Goal: Information Seeking & Learning: Find contact information

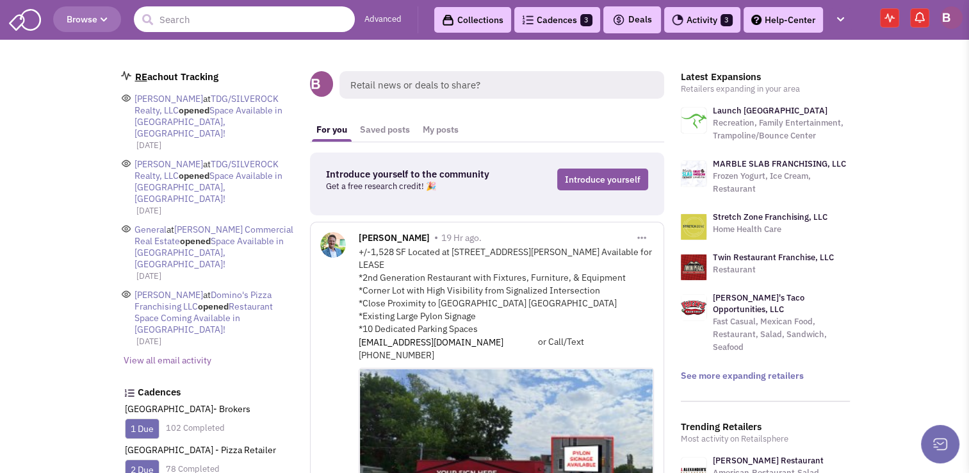
click at [174, 24] on input "text" at bounding box center [244, 19] width 221 height 26
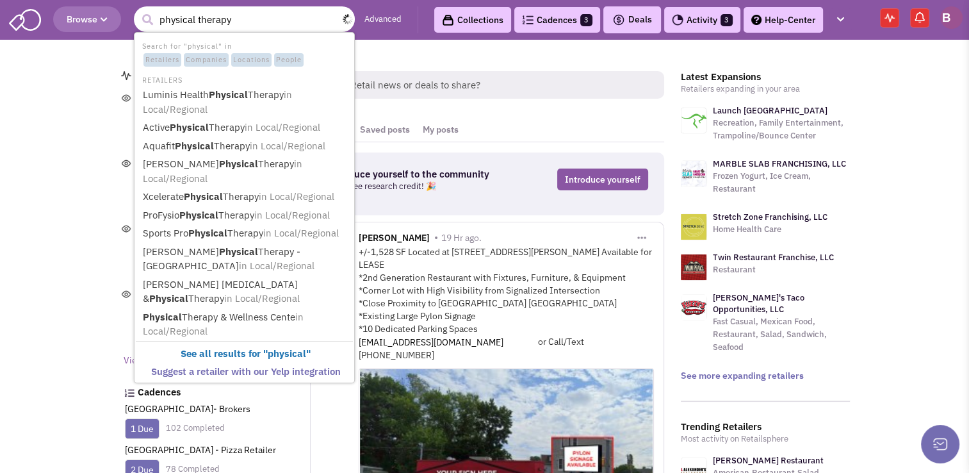
type input "physical therapy"
click at [138, 10] on button "submit" at bounding box center [147, 19] width 19 height 19
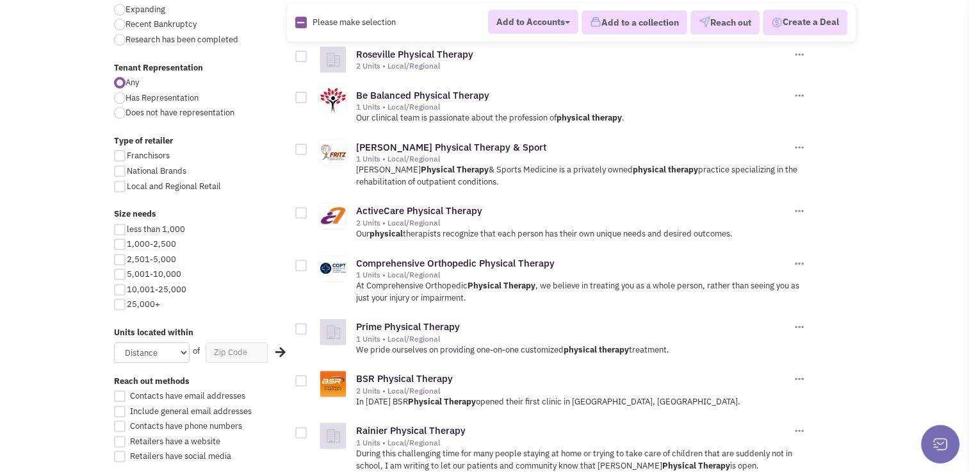
scroll to position [454, 0]
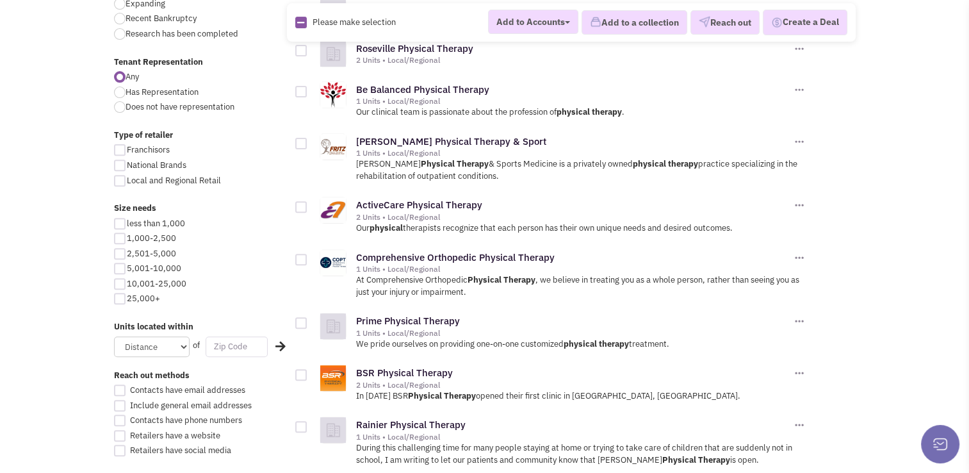
click at [232, 347] on input "text" at bounding box center [237, 346] width 62 height 21
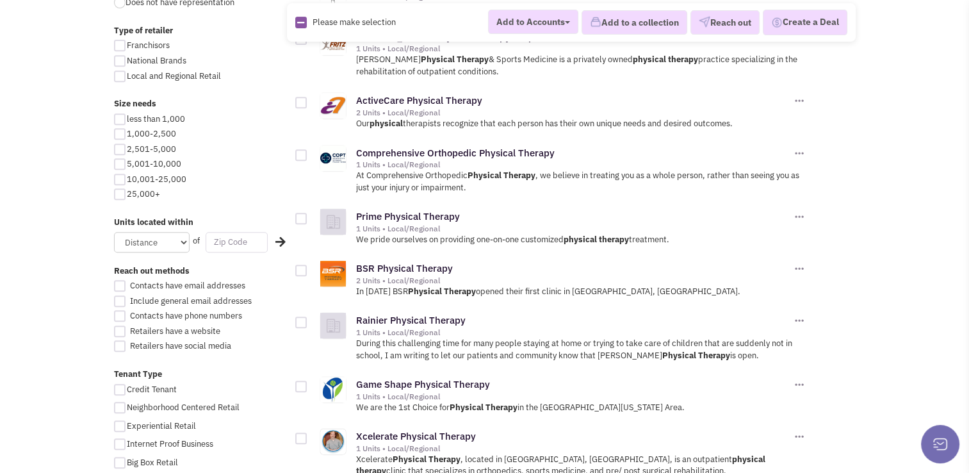
scroll to position [559, 0]
type input "21501"
click at [156, 236] on select "Distance 1 Mile 5 Miles 10 Miles 20 Miles 50 Miles" at bounding box center [152, 241] width 76 height 21
select select "20"
click at [114, 231] on select "Distance 1 Mile 5 Miles 10 Miles 20 Miles 50 Miles" at bounding box center [152, 241] width 76 height 21
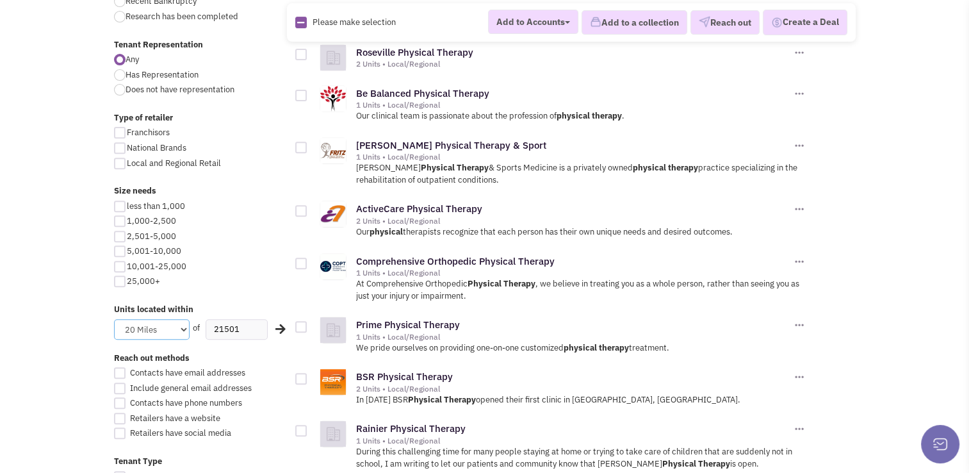
scroll to position [442, 0]
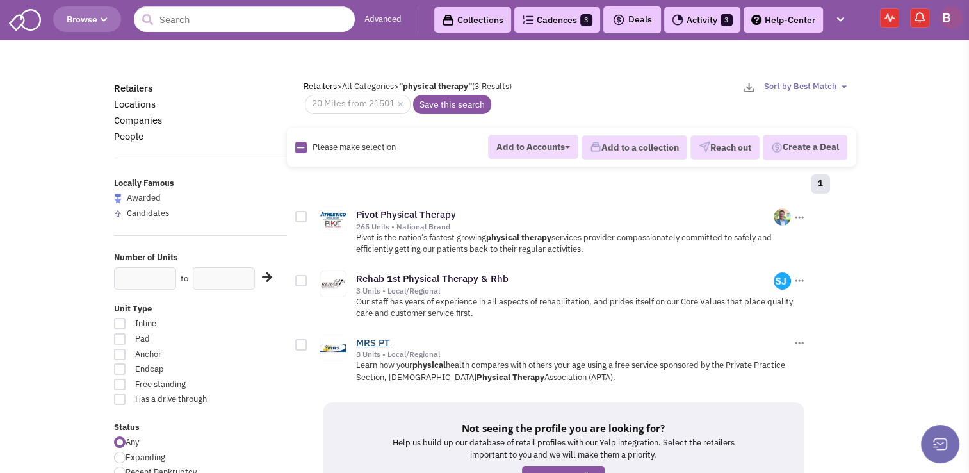
click at [373, 340] on link "MRS PT" at bounding box center [373, 342] width 34 height 12
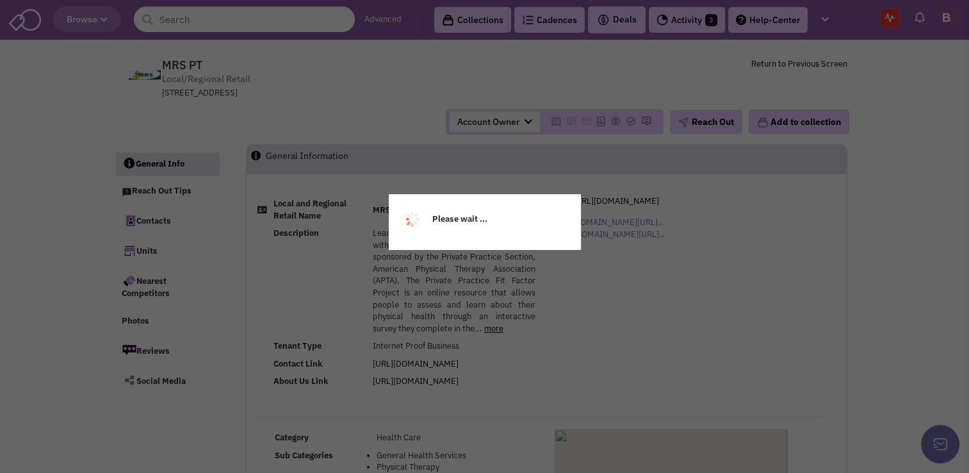
select select
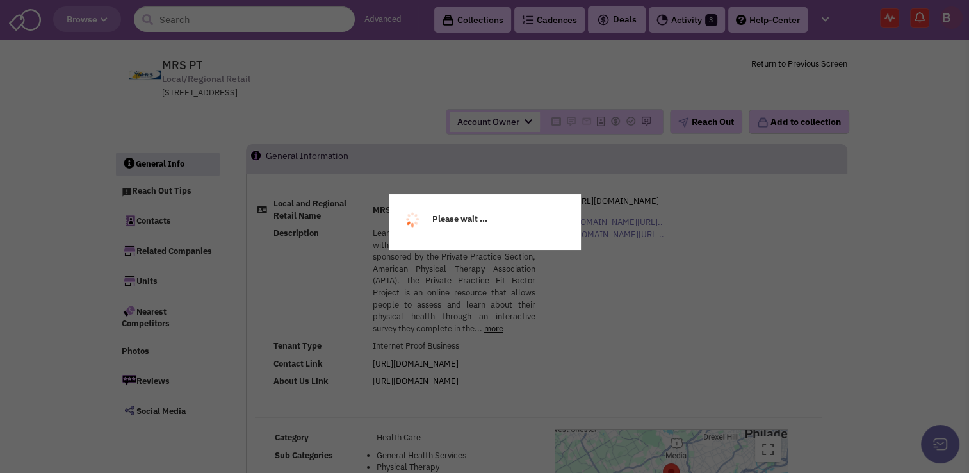
select select
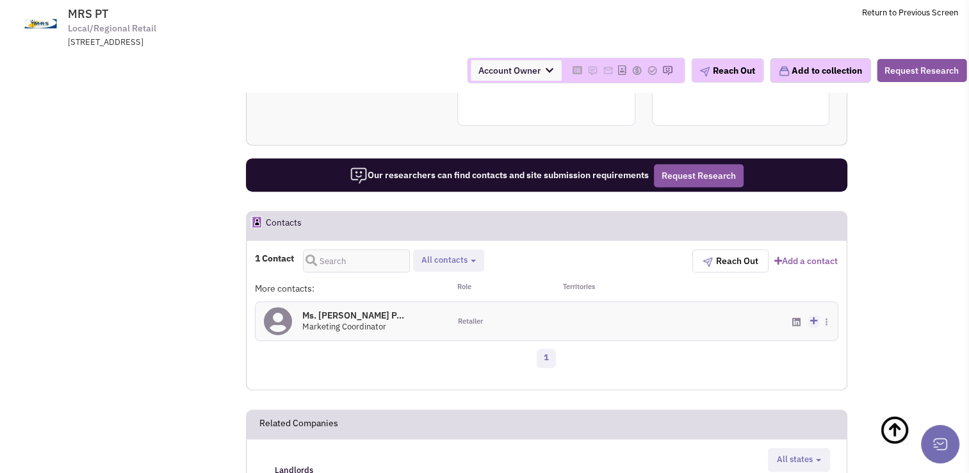
scroll to position [661, 0]
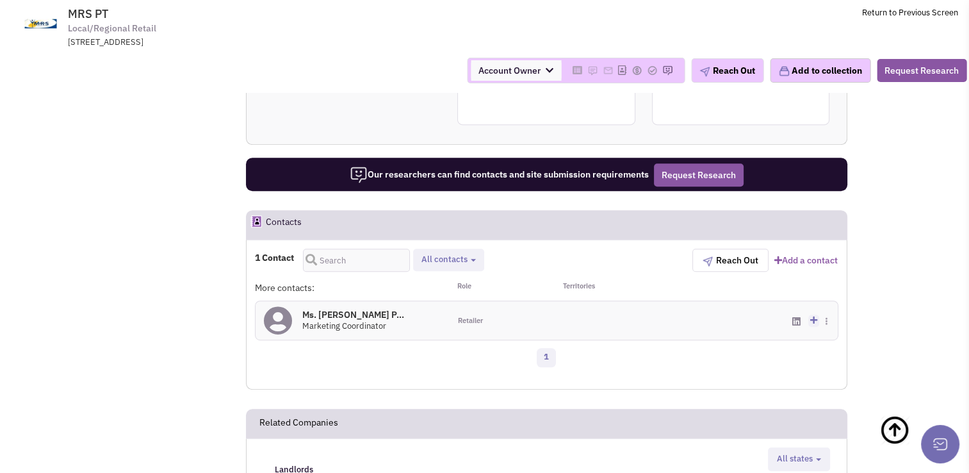
click at [357, 309] on h4 "Ms. Nicole Peters P... 0" at bounding box center [353, 315] width 102 height 12
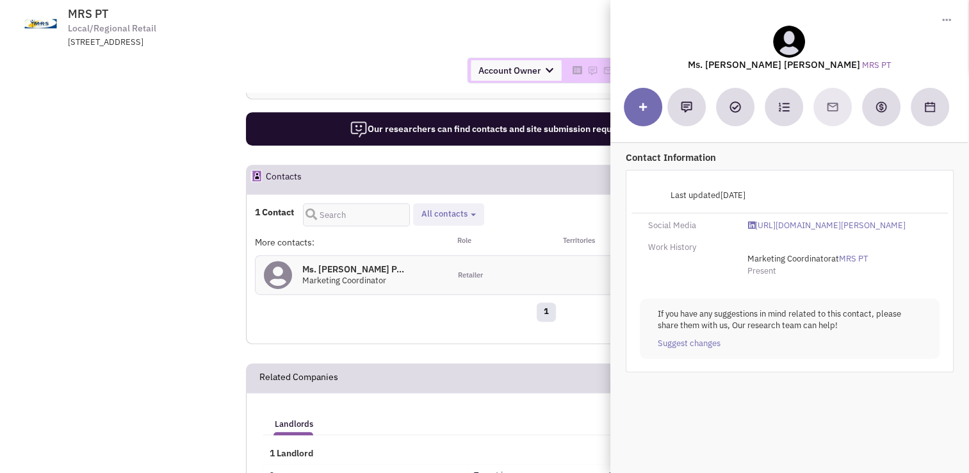
scroll to position [695, 0]
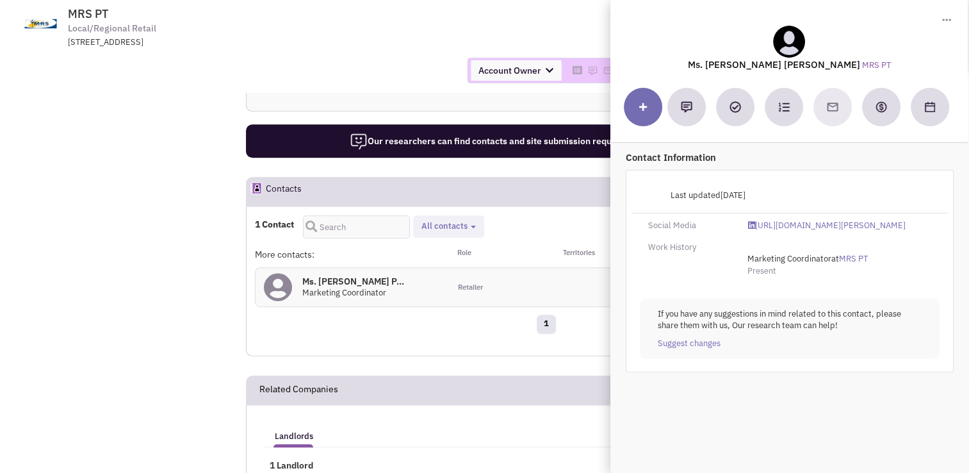
click at [546, 43] on td "MRS PT Local/Regional Retail 500 Market Street , Ste. 103, Bridgewater, PA, 150…" at bounding box center [519, 24] width 877 height 48
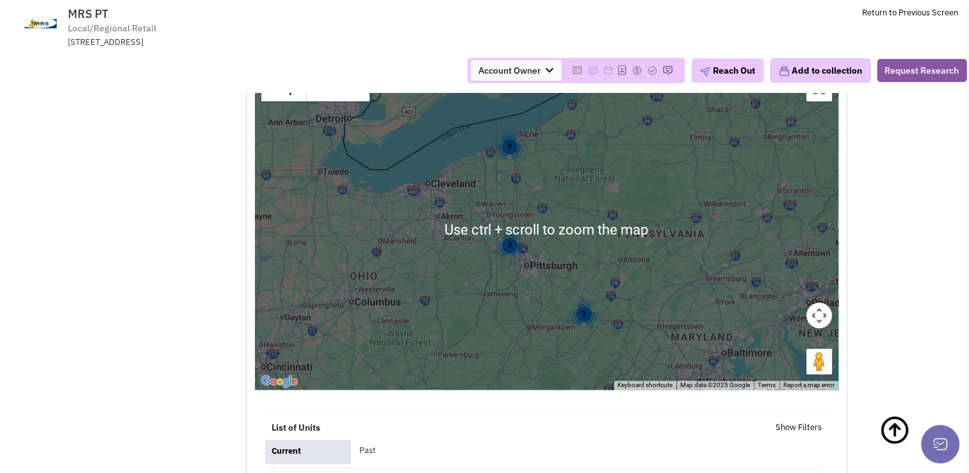
scroll to position [1316, 0]
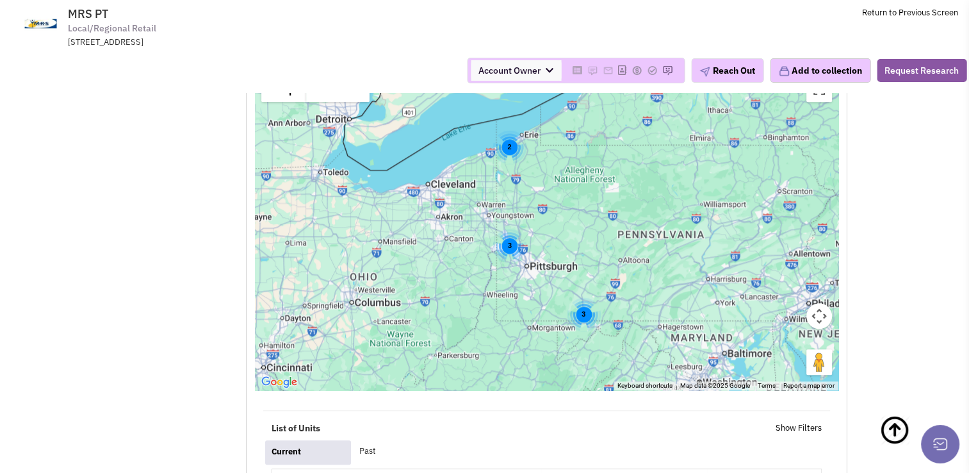
click at [586, 306] on div "3" at bounding box center [584, 314] width 34 height 34
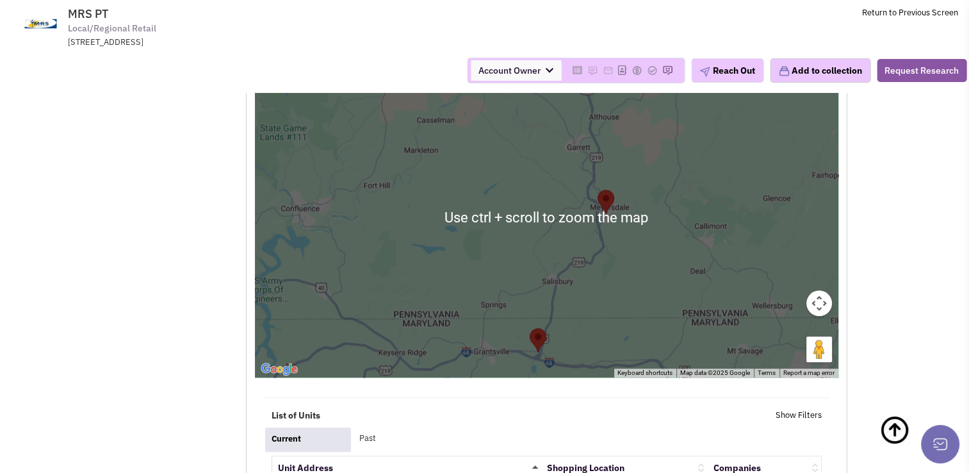
scroll to position [1309, 0]
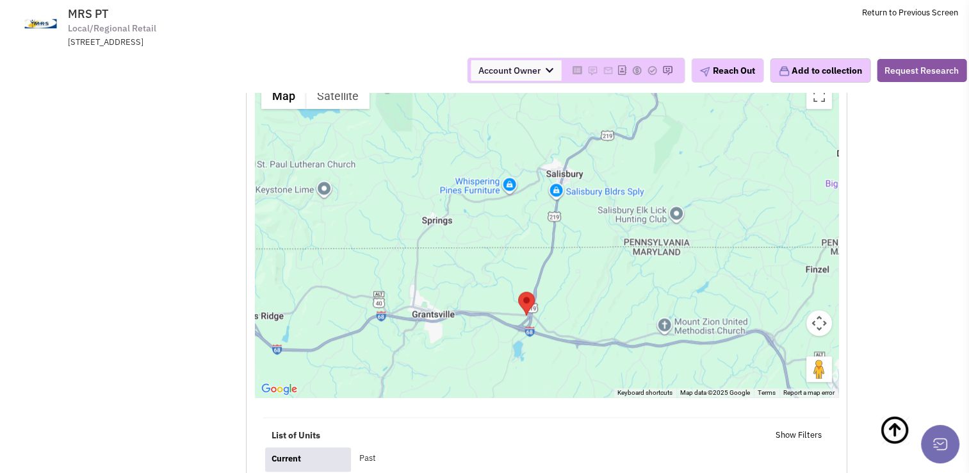
drag, startPoint x: 547, startPoint y: 363, endPoint x: 543, endPoint y: 293, distance: 69.9
click at [543, 293] on div at bounding box center [547, 237] width 584 height 320
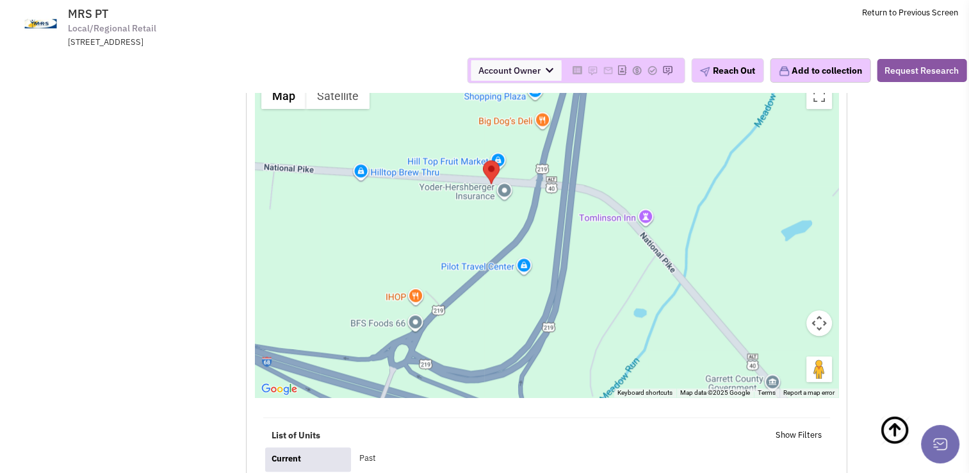
drag, startPoint x: 541, startPoint y: 281, endPoint x: 488, endPoint y: 334, distance: 75.7
click at [488, 334] on div at bounding box center [547, 237] width 584 height 320
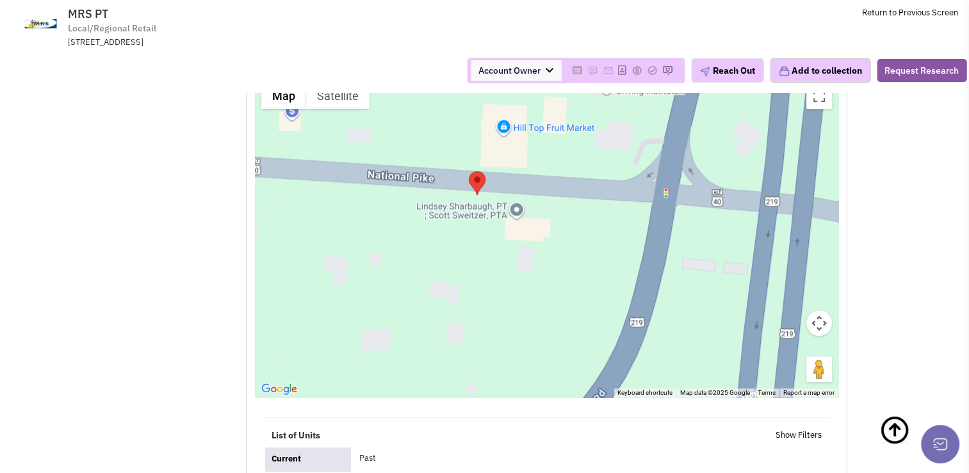
drag, startPoint x: 474, startPoint y: 183, endPoint x: 461, endPoint y: 470, distance: 287.3
click at [461, 414] on div "Map View ← Move left → Move right ↑ Move up ↓ Move down + Zoom in - Zoom out Ho…" at bounding box center [547, 233] width 584 height 361
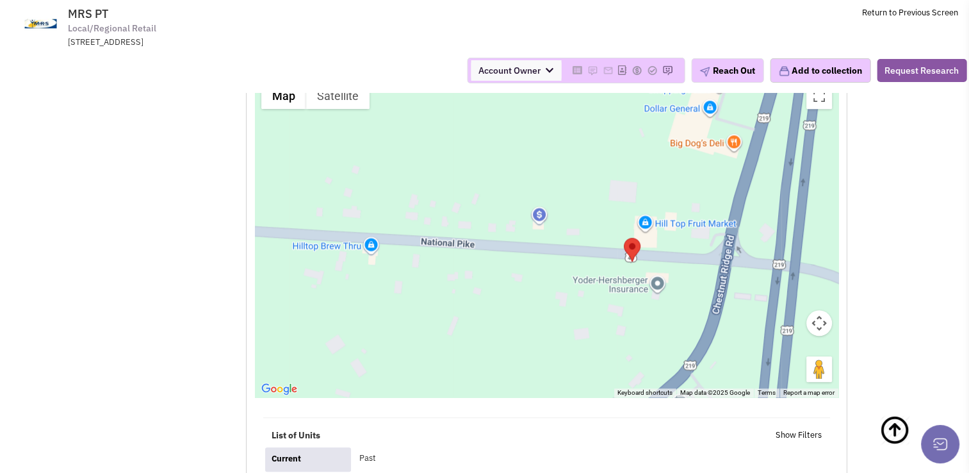
drag, startPoint x: 445, startPoint y: 328, endPoint x: 602, endPoint y: 298, distance: 159.2
click at [602, 298] on div at bounding box center [547, 237] width 584 height 320
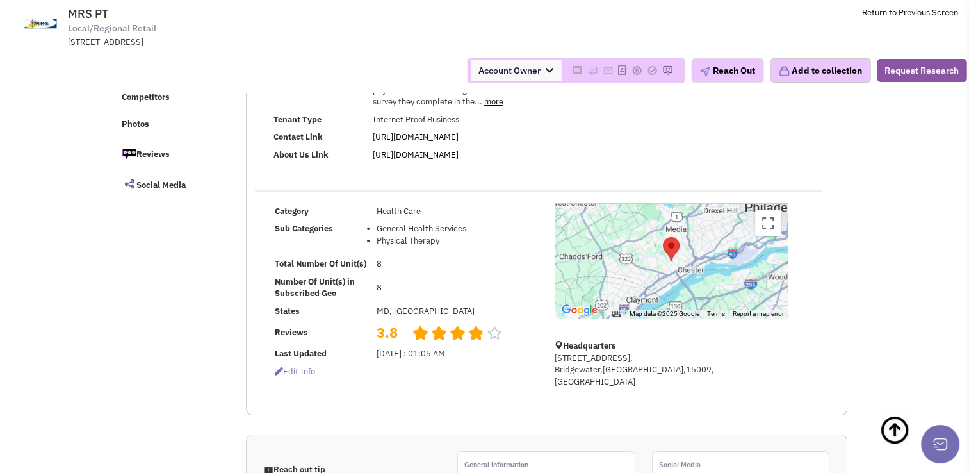
scroll to position [0, 0]
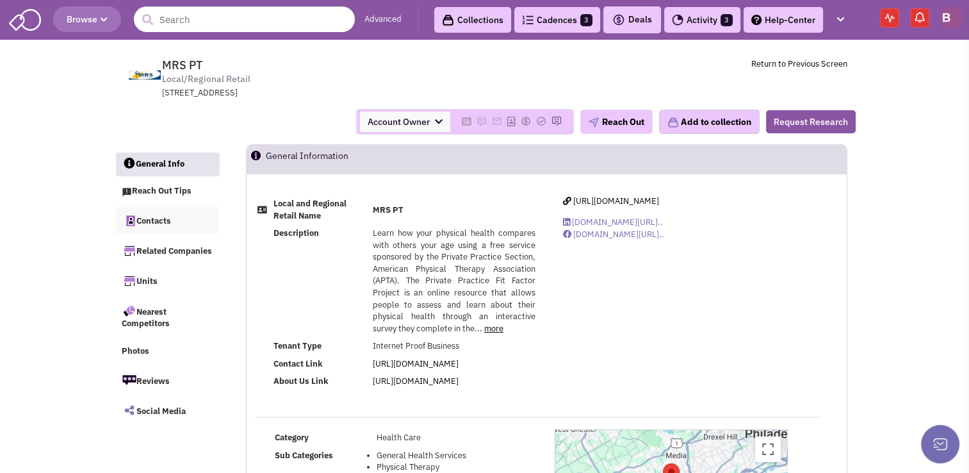
click at [167, 222] on link "Contacts" at bounding box center [167, 220] width 104 height 27
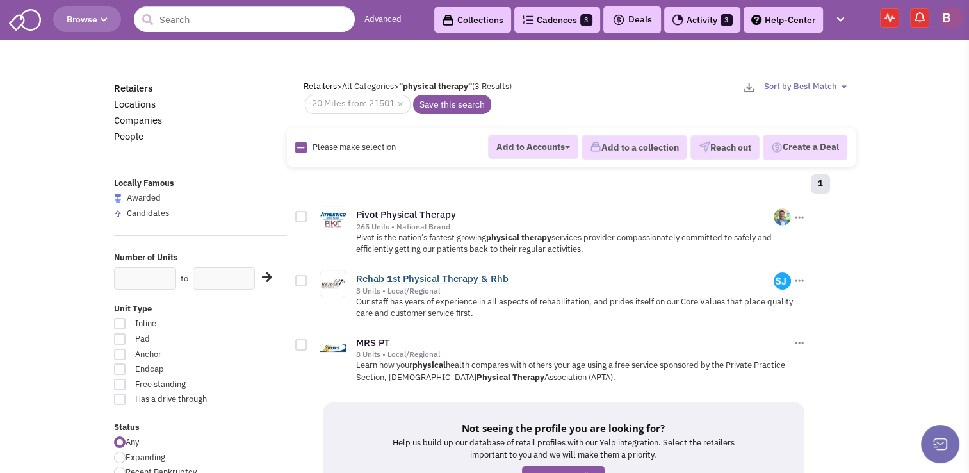
click at [418, 274] on link "Rehab 1st Physical Therapy & Rhb" at bounding box center [432, 278] width 153 height 12
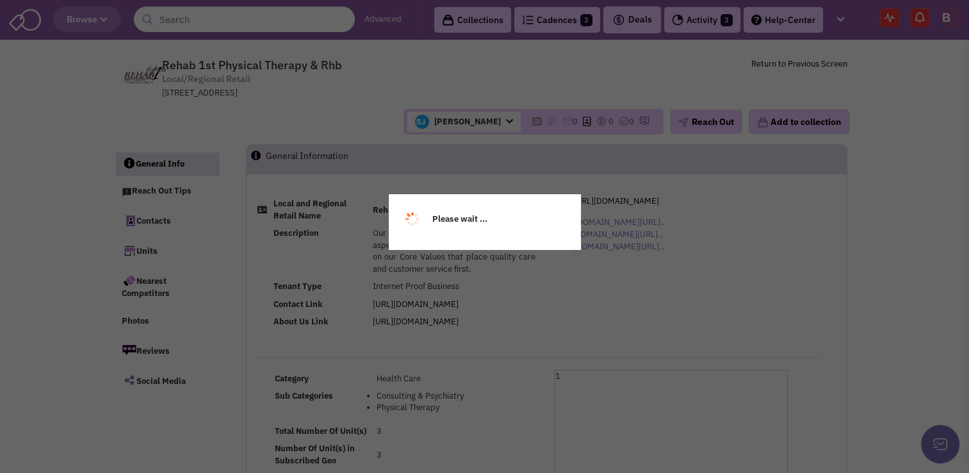
select select
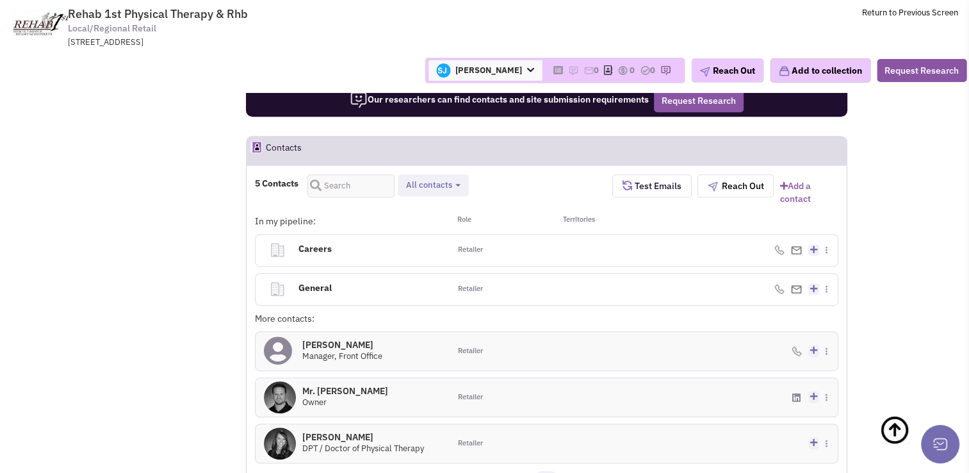
scroll to position [774, 0]
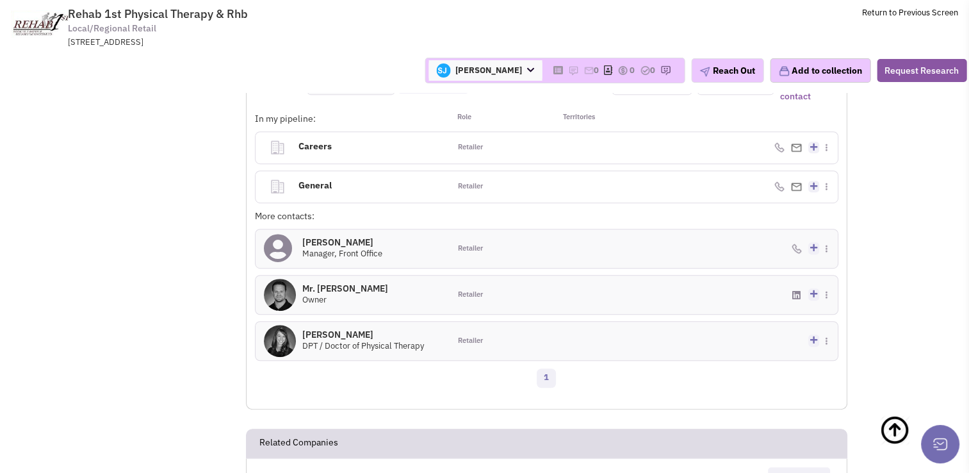
click at [334, 283] on h4 "Mr. [PERSON_NAME] 0" at bounding box center [345, 289] width 86 height 12
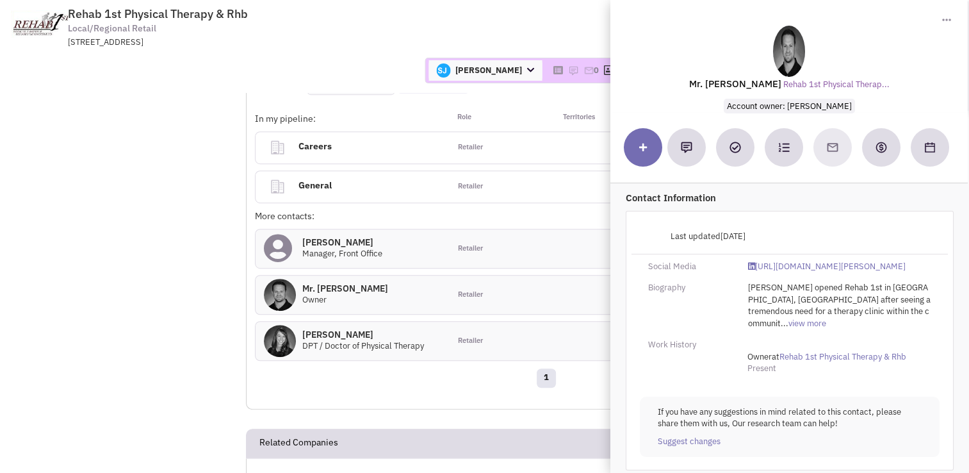
scroll to position [4, 0]
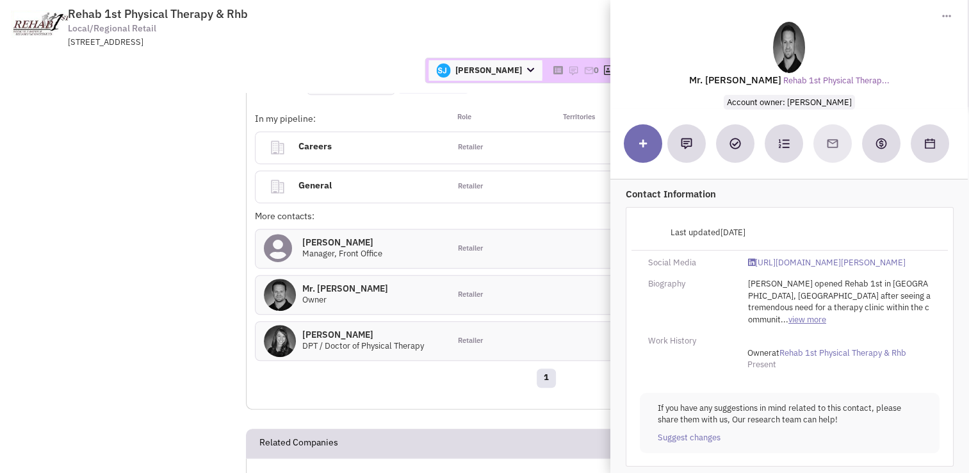
click at [827, 317] on link "view more" at bounding box center [808, 320] width 38 height 12
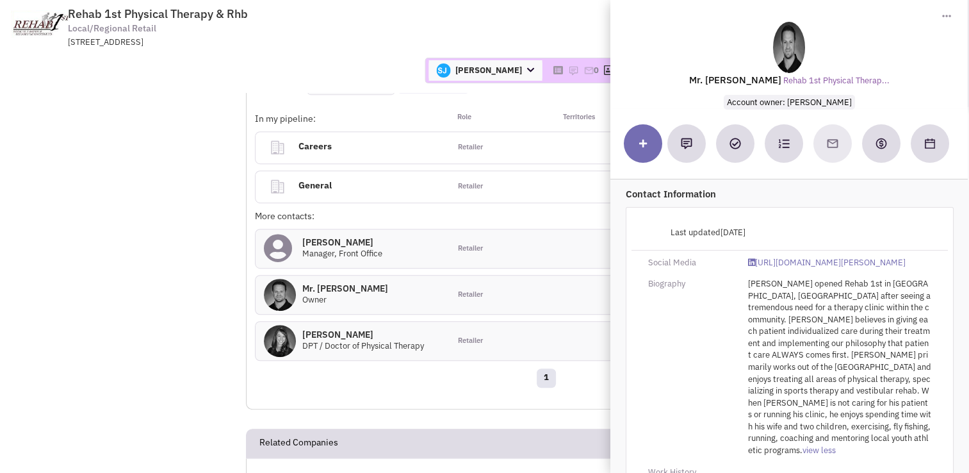
click at [368, 53] on div "[PERSON_NAME] Account Owner [PERSON_NAME] [PERSON_NAME] [PERSON_NAME] [PERSON_N…" at bounding box center [484, 70] width 981 height 45
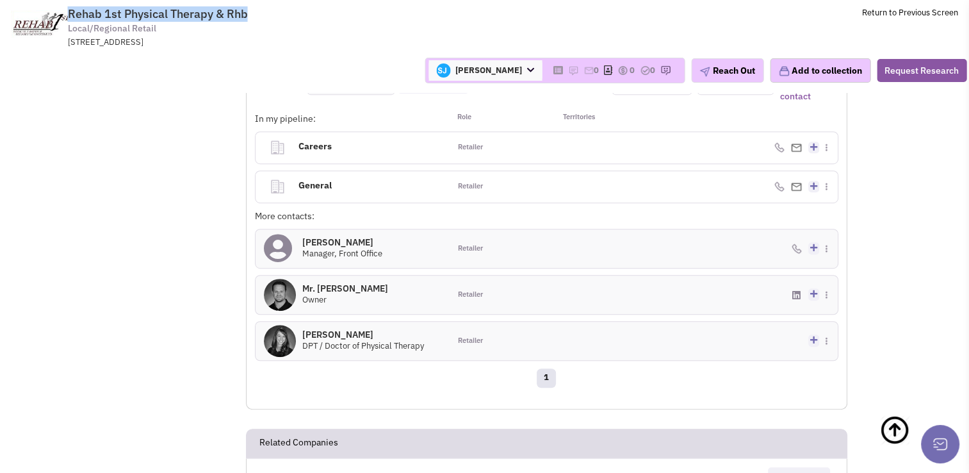
drag, startPoint x: 69, startPoint y: 13, endPoint x: 258, endPoint y: 20, distance: 188.5
click at [258, 20] on span "Rehab 1st Physical Therapy & Rhb Local/Regional Retail [STREET_ADDRESS]" at bounding box center [241, 27] width 321 height 41
copy span "Rehab 1st Physical Therapy & Rhb"
click at [336, 329] on h4 "[PERSON_NAME] 0" at bounding box center [363, 335] width 122 height 12
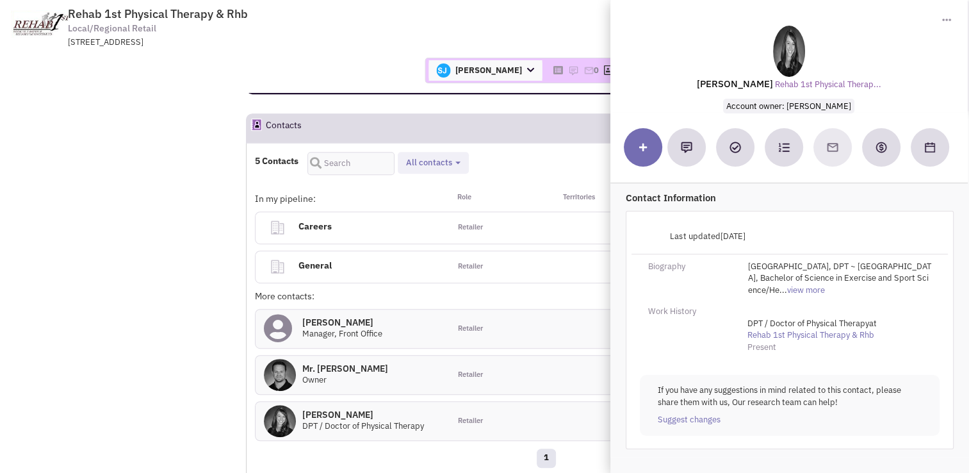
scroll to position [693, 0]
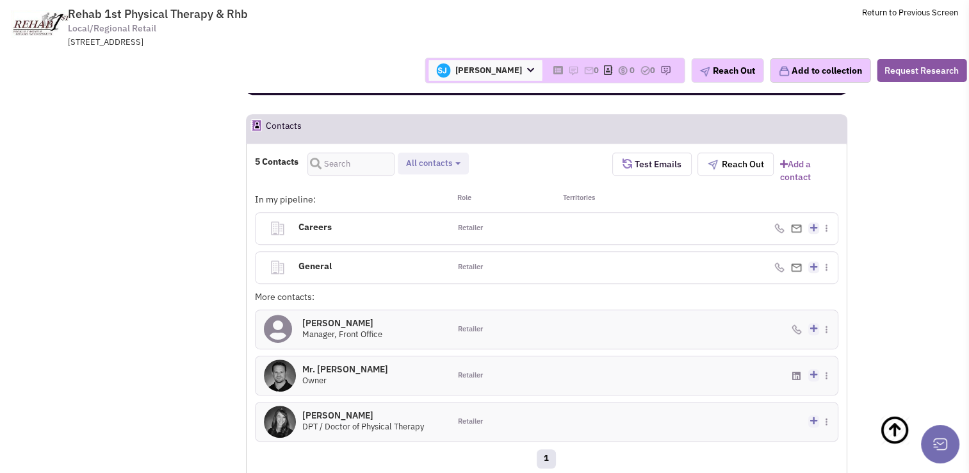
click at [345, 363] on h4 "Mr. Robert Boyle 0" at bounding box center [345, 369] width 86 height 12
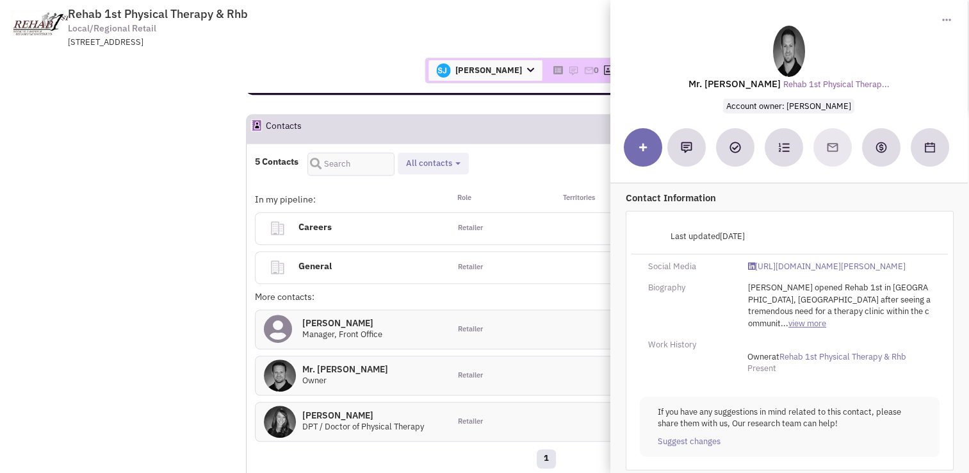
click at [827, 323] on link "view more" at bounding box center [808, 324] width 38 height 12
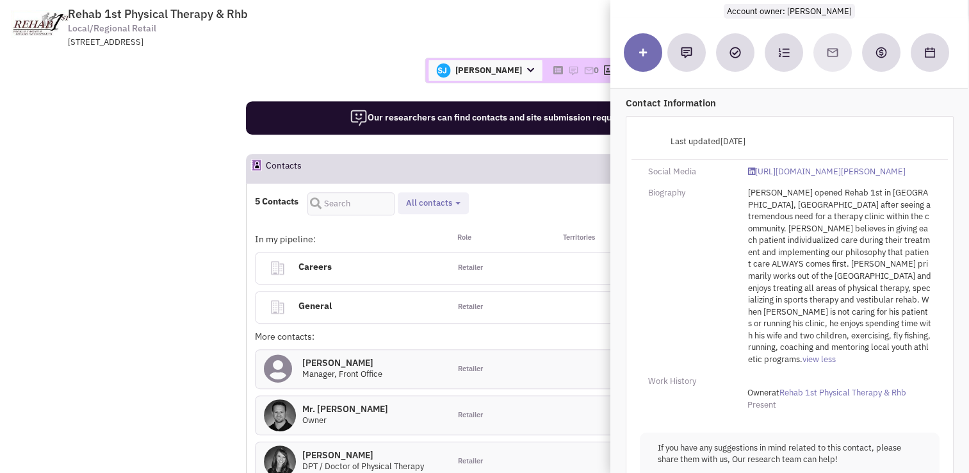
scroll to position [105, 0]
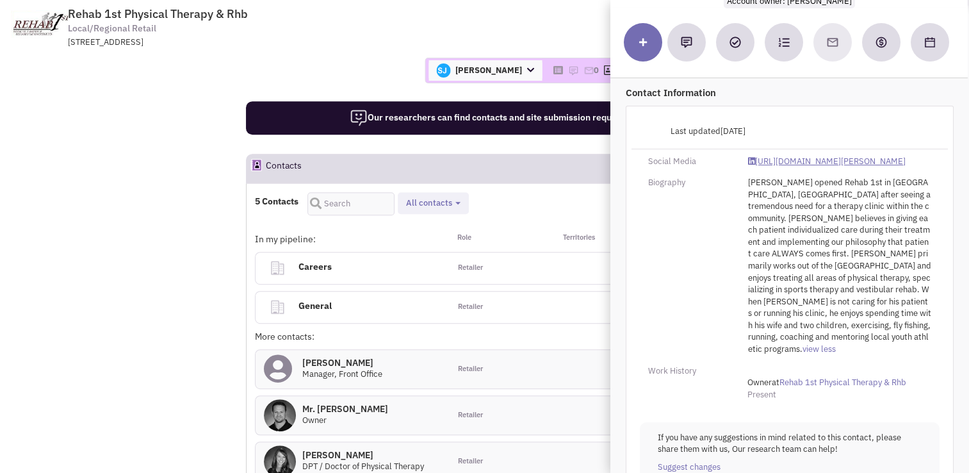
click at [778, 166] on link "https://www.linkedin.com/in/robert-boyle-49293710/" at bounding box center [827, 162] width 158 height 12
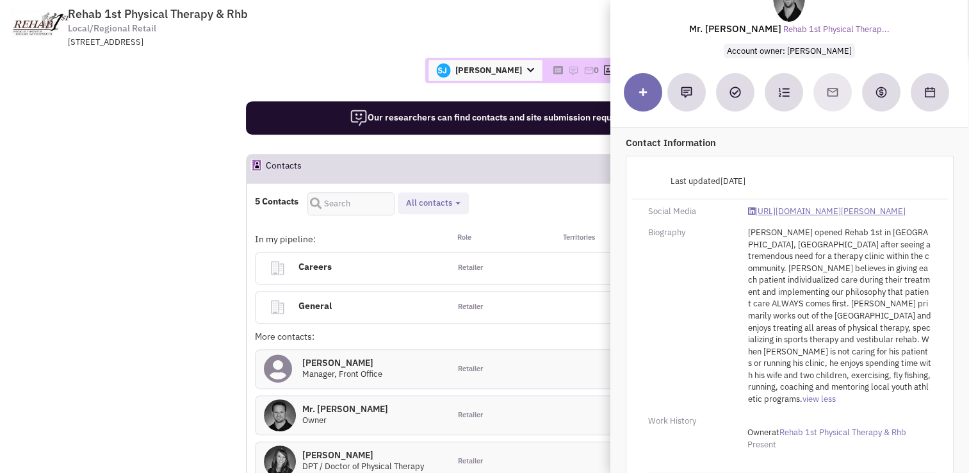
scroll to position [123, 0]
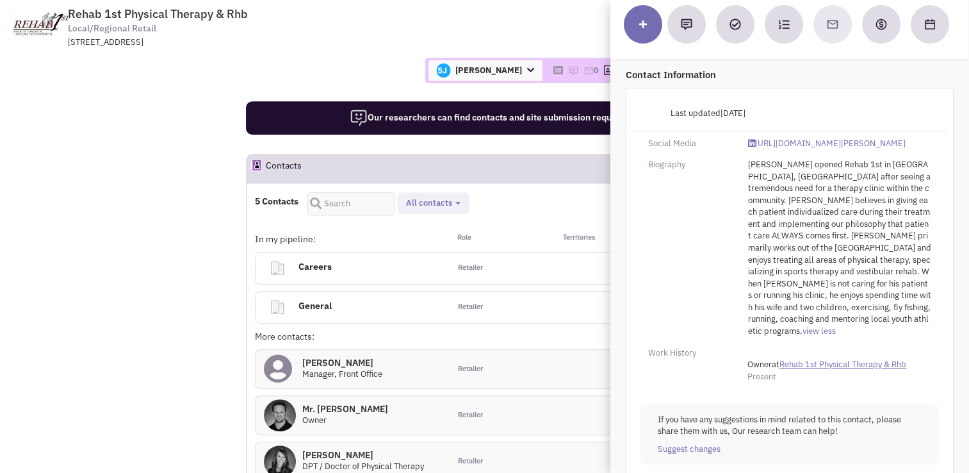
click at [839, 359] on link "Rehab 1st Physical Therapy & Rhb" at bounding box center [843, 365] width 127 height 12
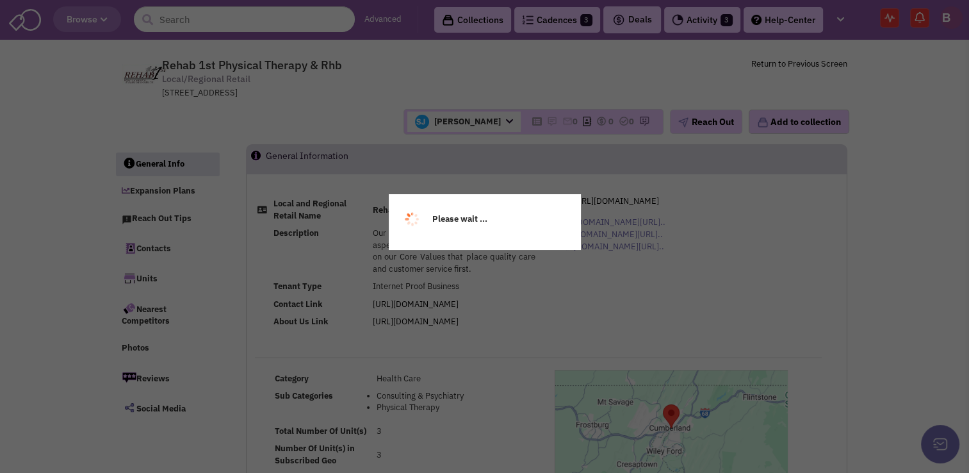
select select
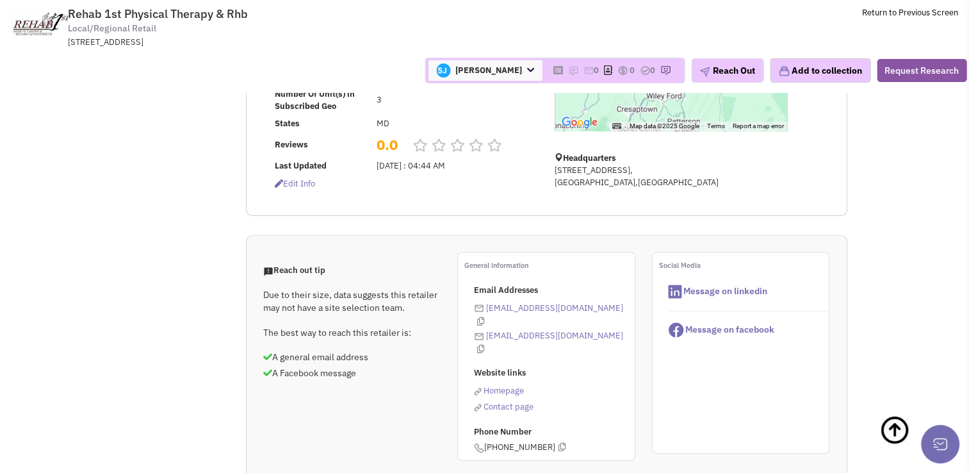
scroll to position [290, 0]
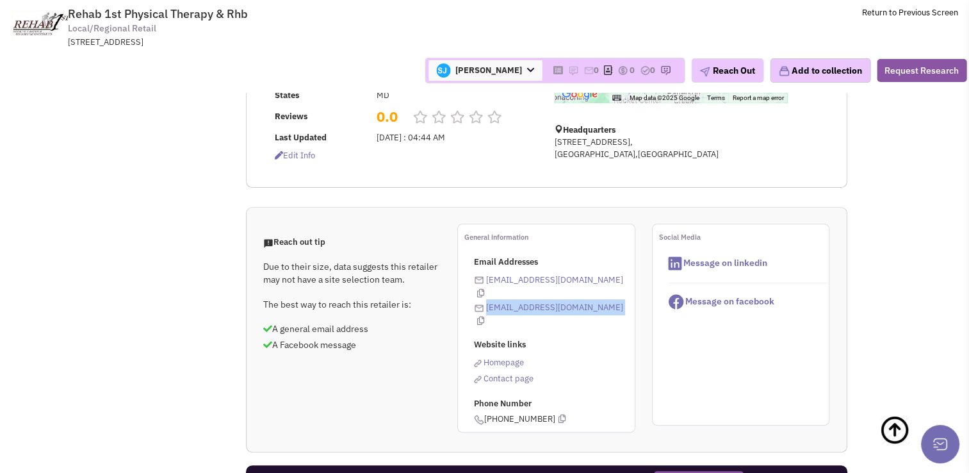
drag, startPoint x: 584, startPoint y: 295, endPoint x: 487, endPoint y: 296, distance: 97.4
click at [487, 296] on div "Email Addresses [EMAIL_ADDRESS][DOMAIN_NAME] [EMAIL_ADDRESS][DOMAIN_NAME] Websi…" at bounding box center [554, 340] width 161 height 169
copy div "balkire@careventures.net"
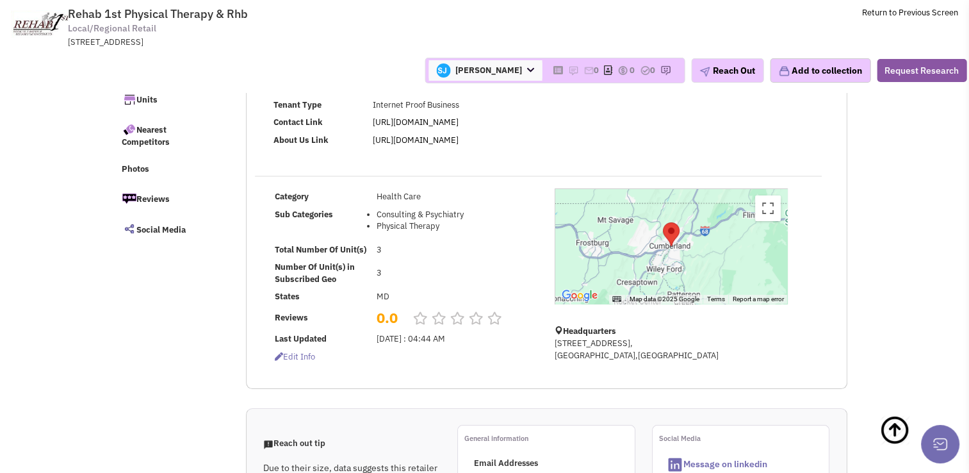
scroll to position [0, 0]
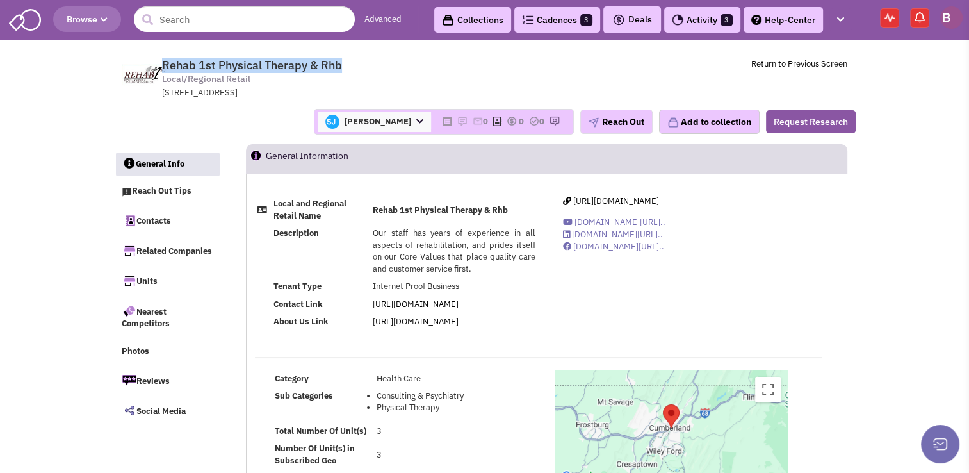
drag, startPoint x: 342, startPoint y: 63, endPoint x: 164, endPoint y: 62, distance: 178.1
click at [176, 62] on span "Rehab 1st Physical Therapy & Rhb Local/Regional Retail 157 Baltimore Street, Cu…" at bounding box center [336, 78] width 321 height 41
copy span "Rehab 1st Physical Therapy & Rhb"
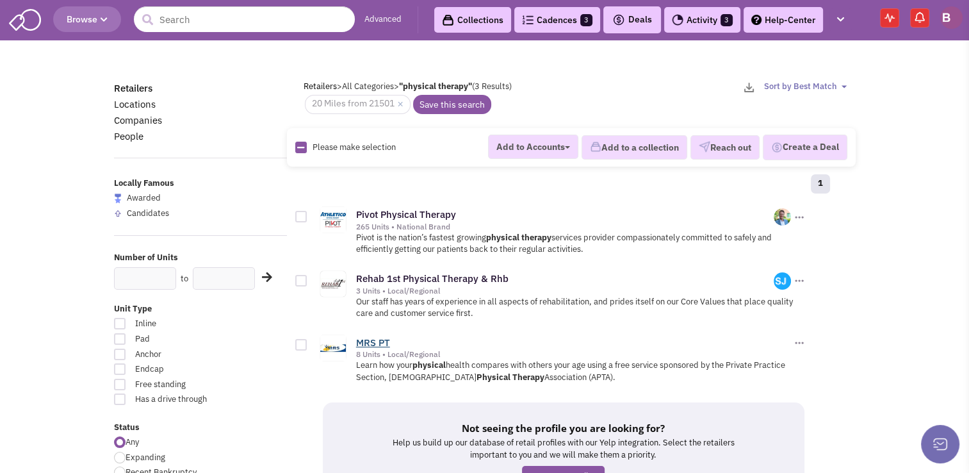
click at [372, 339] on link "MRS PT" at bounding box center [373, 342] width 34 height 12
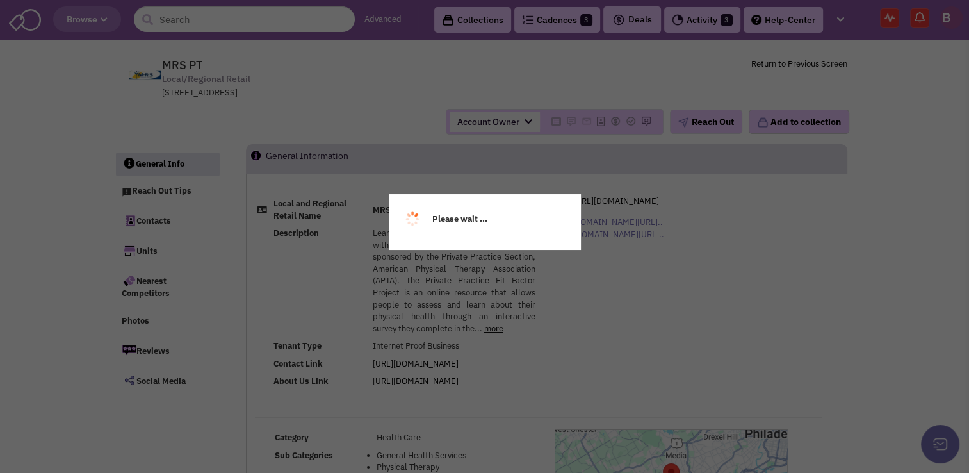
select select
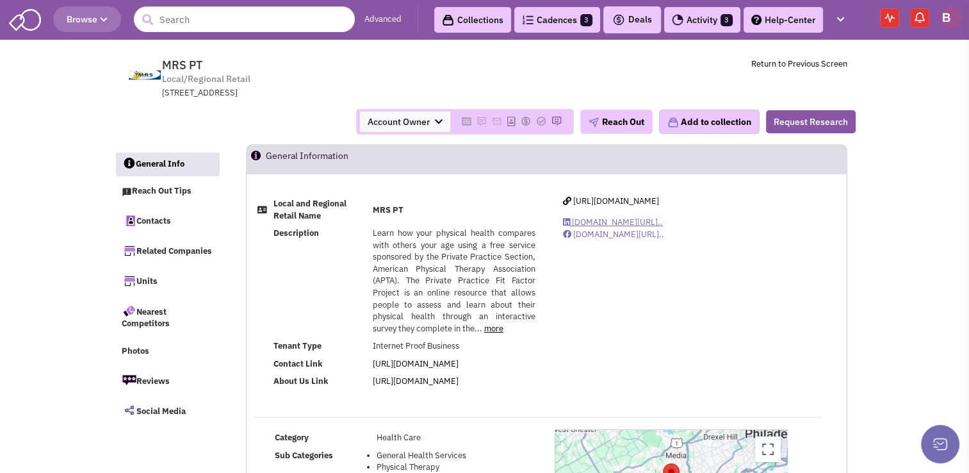
click at [629, 223] on span "www.linkedin.com/company/mrs-p..." at bounding box center [617, 222] width 91 height 11
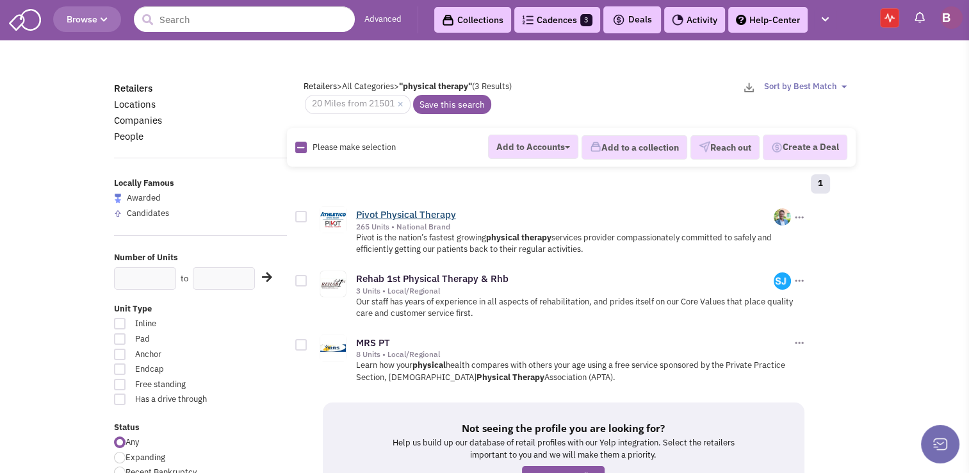
click at [423, 214] on link "Pivot Physical Therapy" at bounding box center [406, 214] width 100 height 12
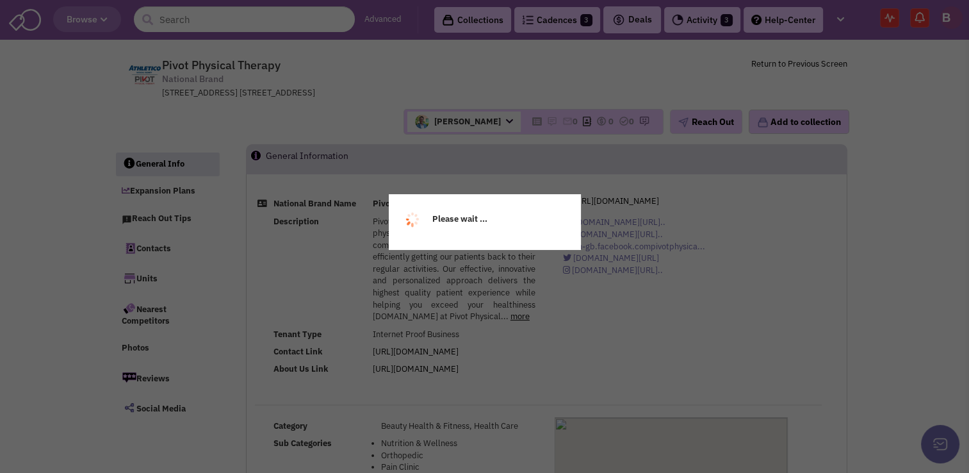
select select
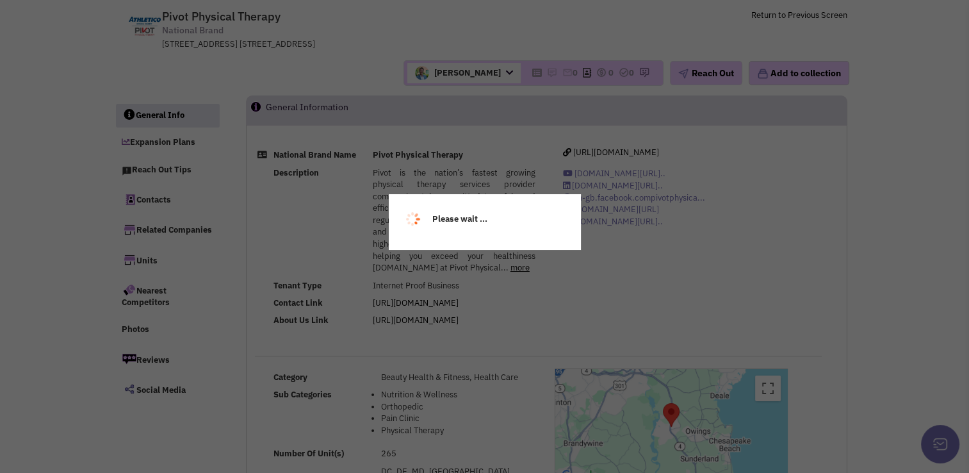
select select
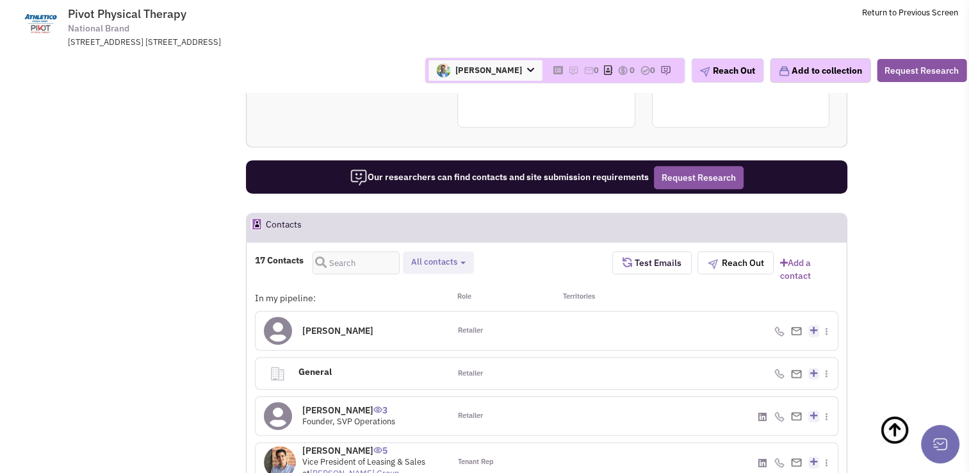
scroll to position [879, 0]
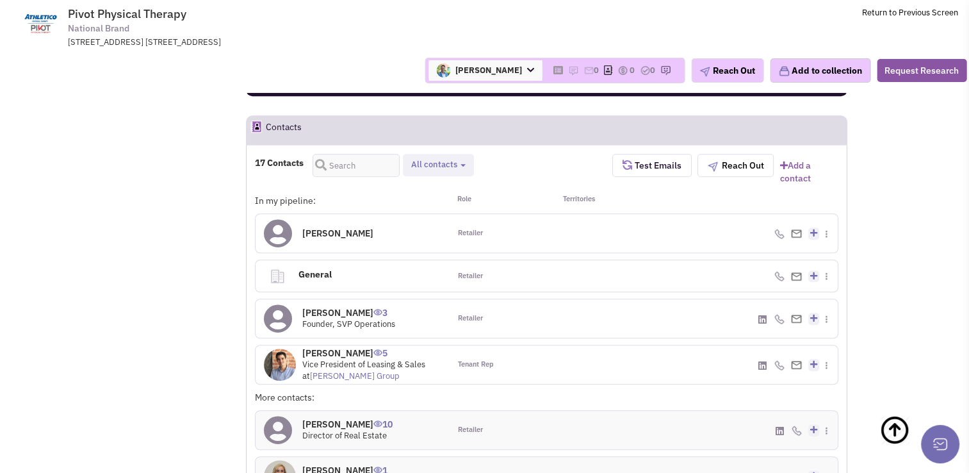
click at [360, 359] on h4 "Mr. Bryan Spund 5" at bounding box center [371, 353] width 139 height 12
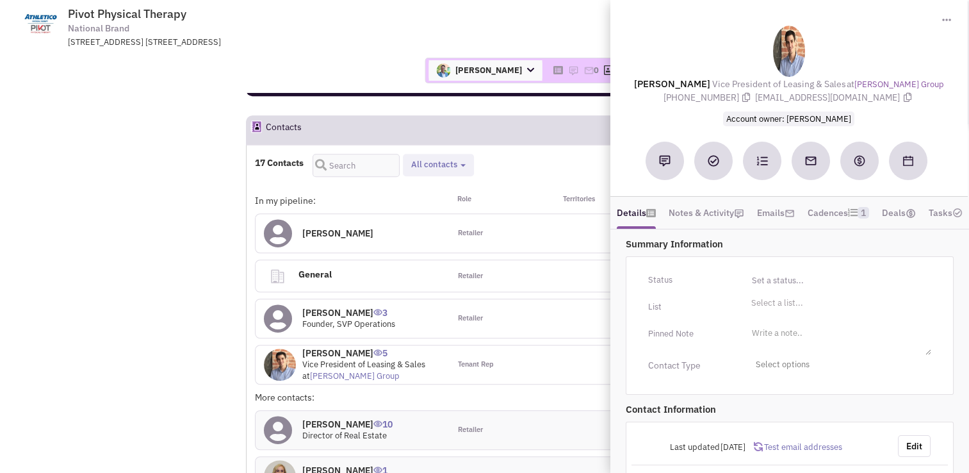
click at [365, 53] on div "Gregory Jones Account Owner Bakari White Brett Michaels Brett Davidoff Colin Ho…" at bounding box center [484, 70] width 981 height 45
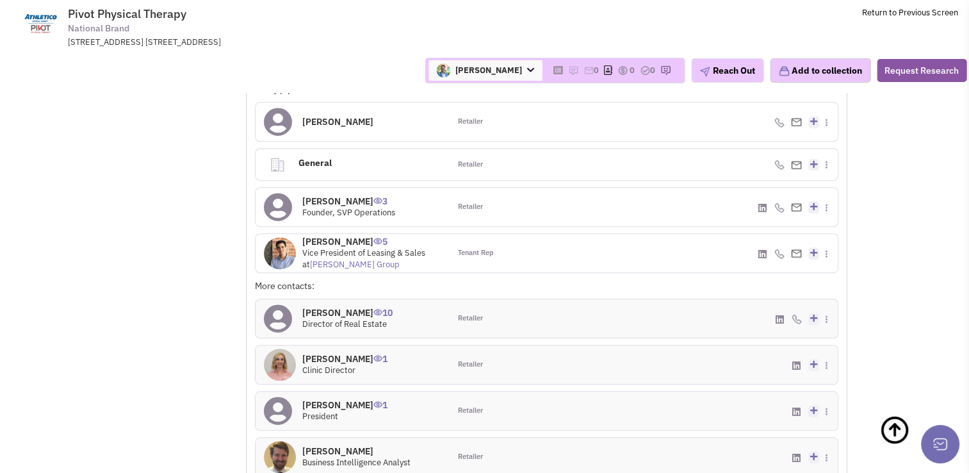
scroll to position [994, 0]
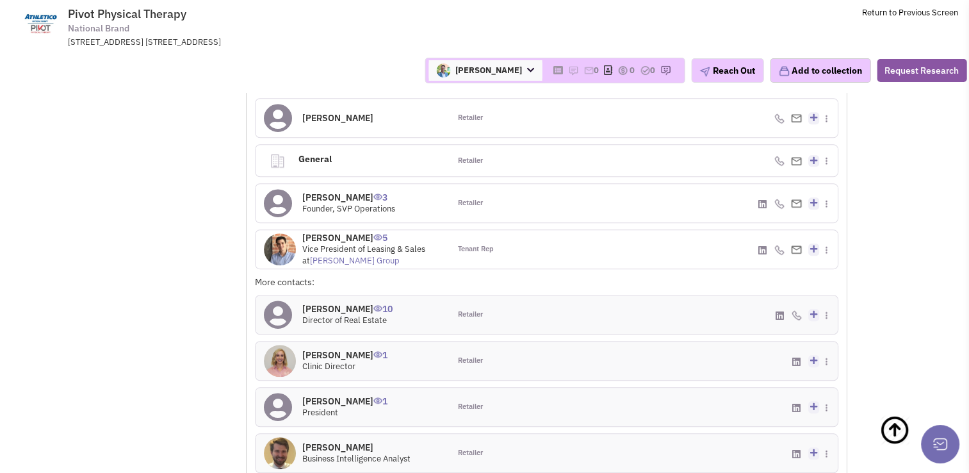
click at [336, 315] on h4 "Mallory Cason 10" at bounding box center [347, 309] width 90 height 12
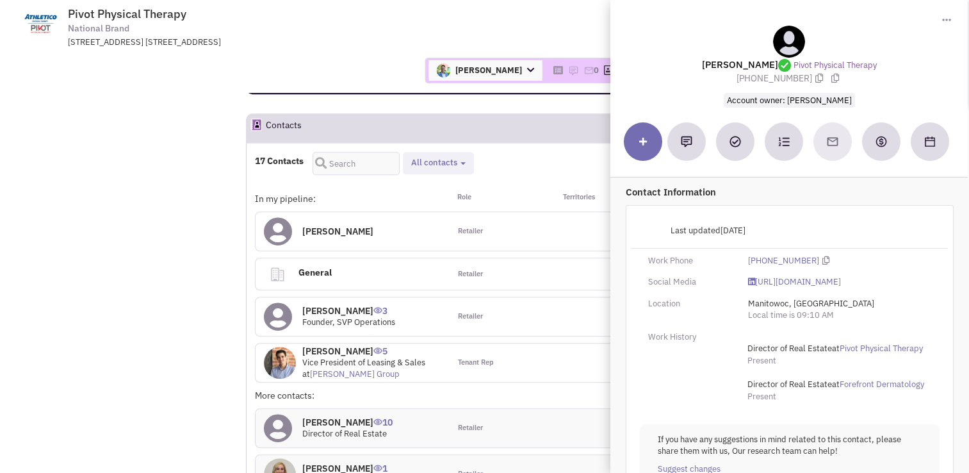
scroll to position [866, 0]
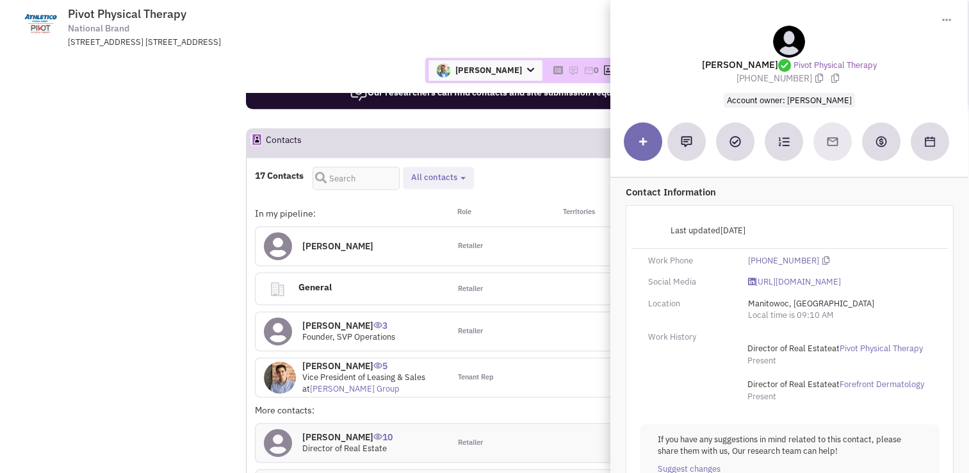
click at [376, 33] on span "Pivot Physical Therapy National Brand 1013 Bay Ridge Ave. Ste. 410, Annapolis, …" at bounding box center [241, 27] width 321 height 41
click at [580, 22] on td "Pivot Physical Therapy National Brand 1013 Bay Ridge Ave. Ste. 410, Annapolis, …" at bounding box center [519, 24] width 877 height 48
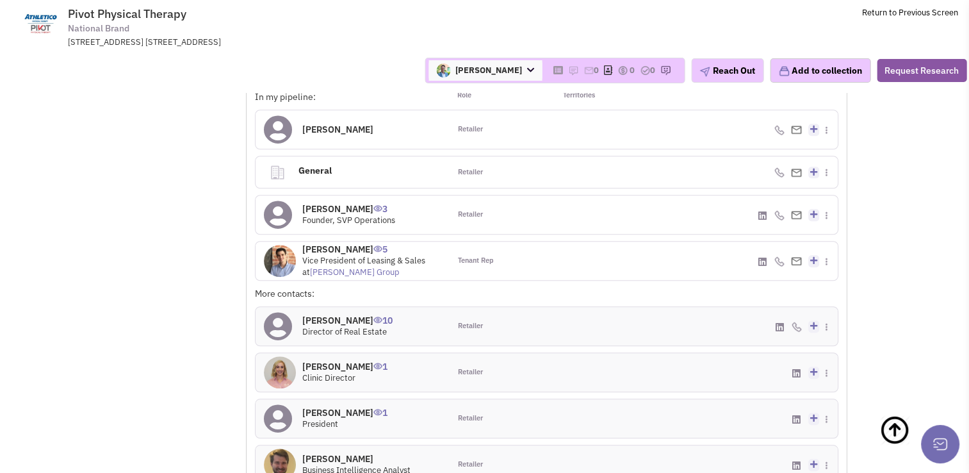
scroll to position [956, 0]
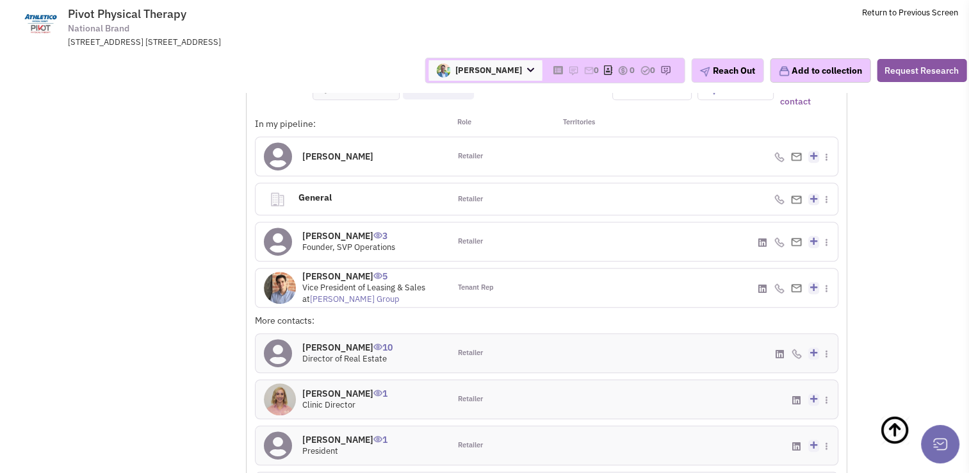
click at [327, 162] on h4 "Troy Faulkner 0" at bounding box center [337, 157] width 71 height 12
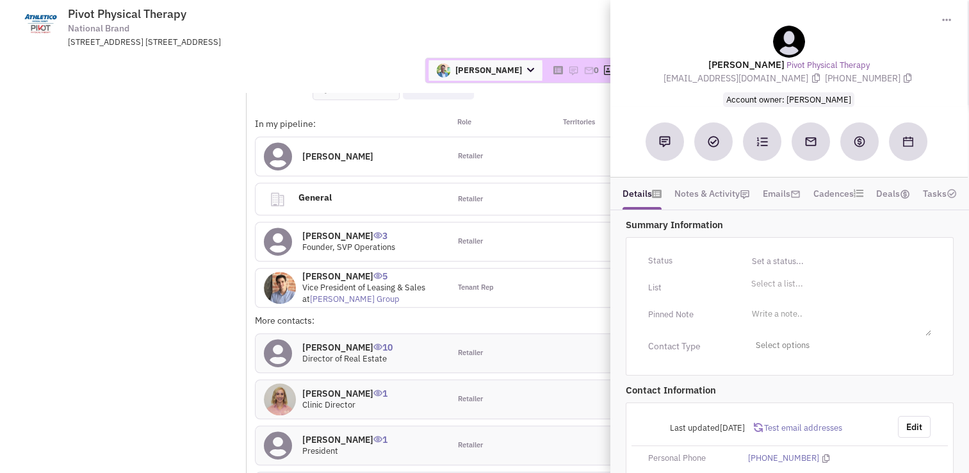
scroll to position [85, 0]
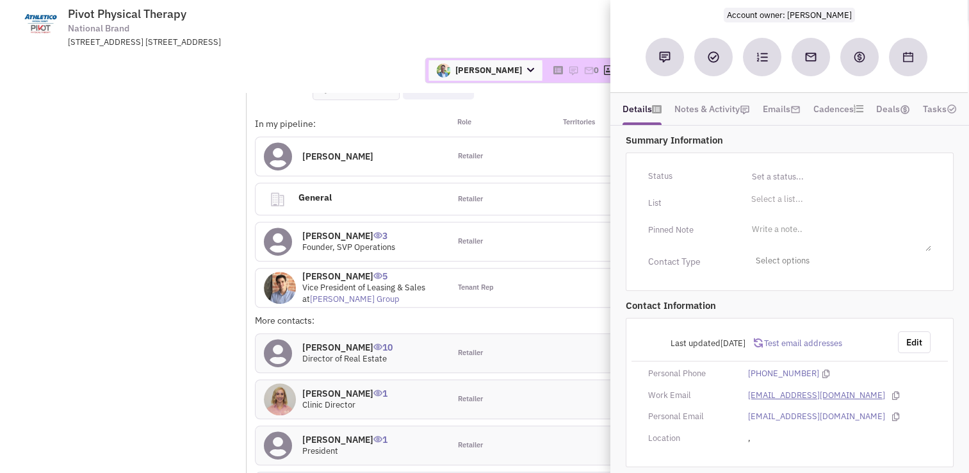
drag, startPoint x: 741, startPoint y: 393, endPoint x: 884, endPoint y: 399, distance: 143.0
click at [884, 399] on div "Tfaulkner@pivotphysicaltherapy.com" at bounding box center [840, 396] width 200 height 12
copy link "Tfaulkner@pivotphysicaltherapy.com"
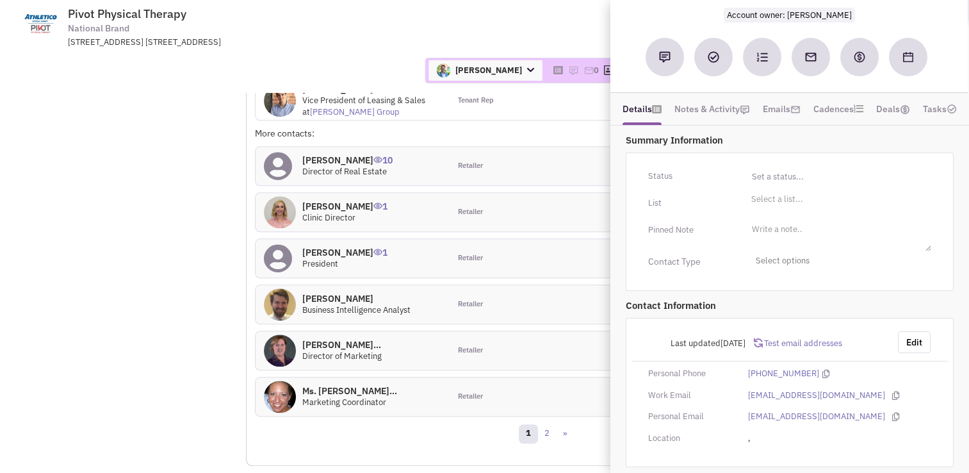
scroll to position [1105, 0]
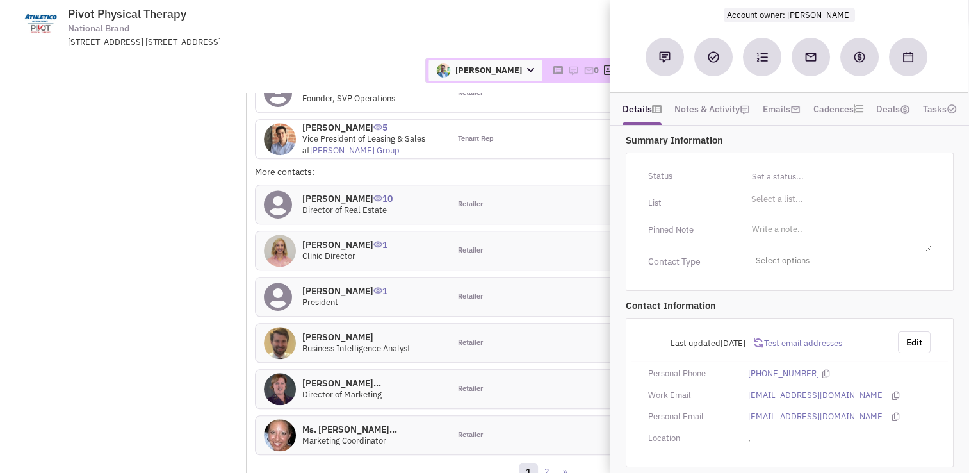
click at [340, 297] on h4 "Brad Hancock 1" at bounding box center [344, 291] width 85 height 12
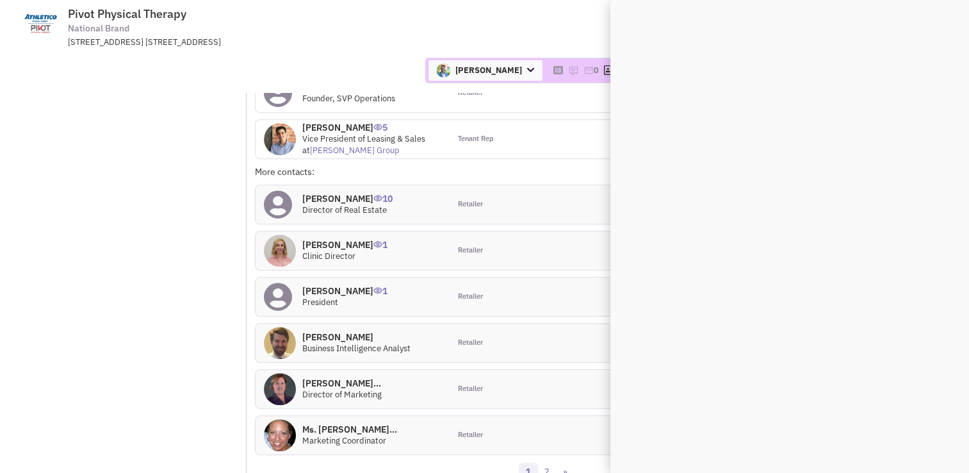
scroll to position [0, 0]
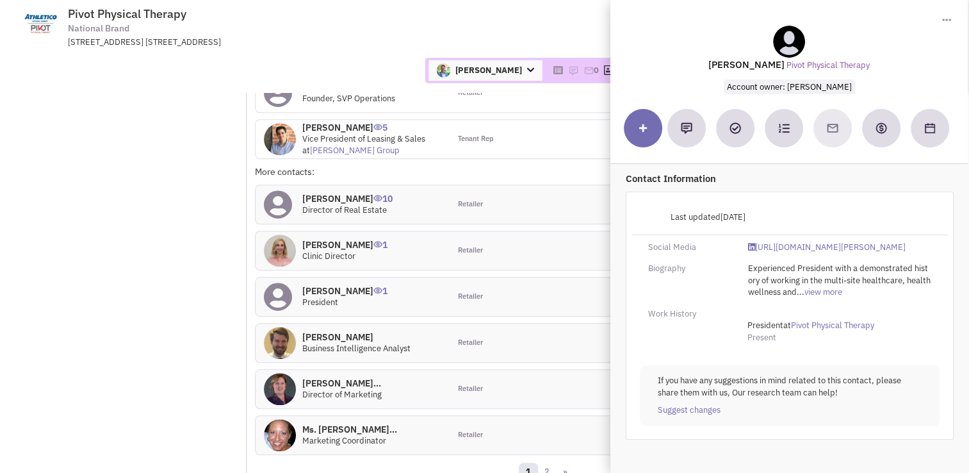
click at [340, 294] on h4 "Brad Hancock 1" at bounding box center [344, 291] width 85 height 12
click at [336, 251] on h4 "Alyssa Murphy 1" at bounding box center [344, 245] width 85 height 12
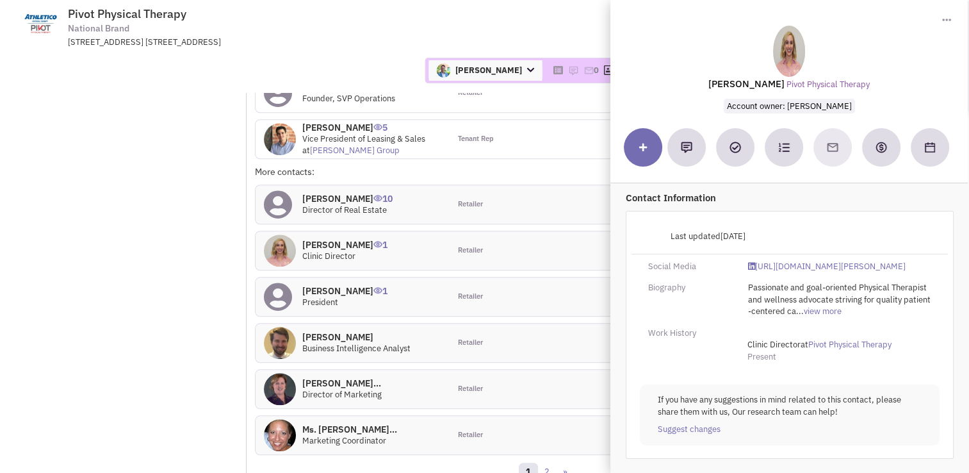
click at [333, 204] on h4 "Mallory Cason 10" at bounding box center [347, 199] width 90 height 12
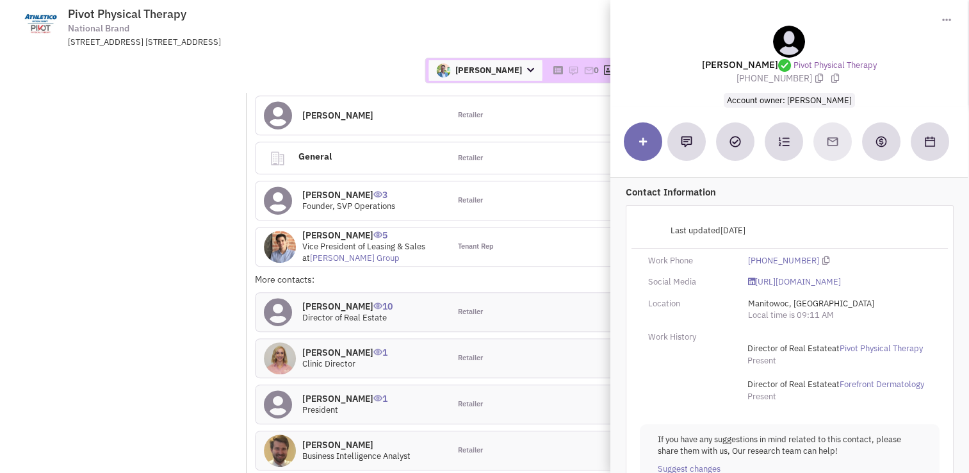
scroll to position [996, 0]
click at [329, 201] on h4 "Tom Yoviene 3" at bounding box center [348, 196] width 93 height 12
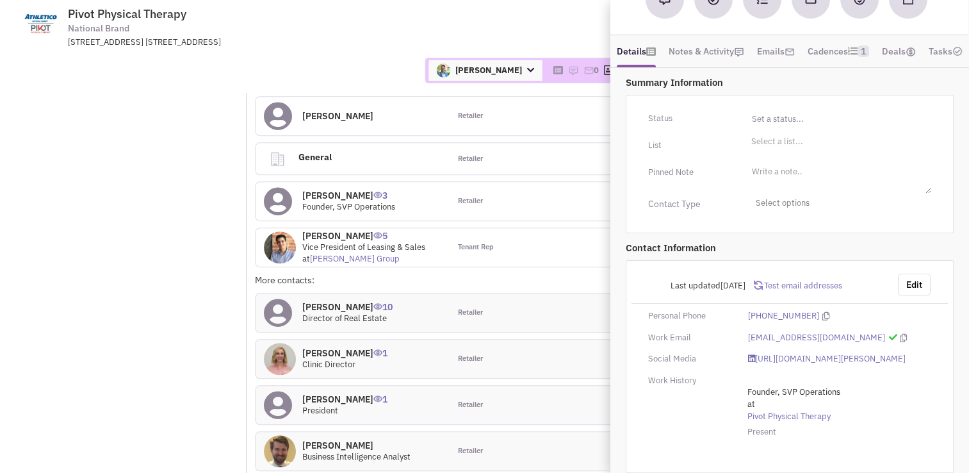
scroll to position [176, 0]
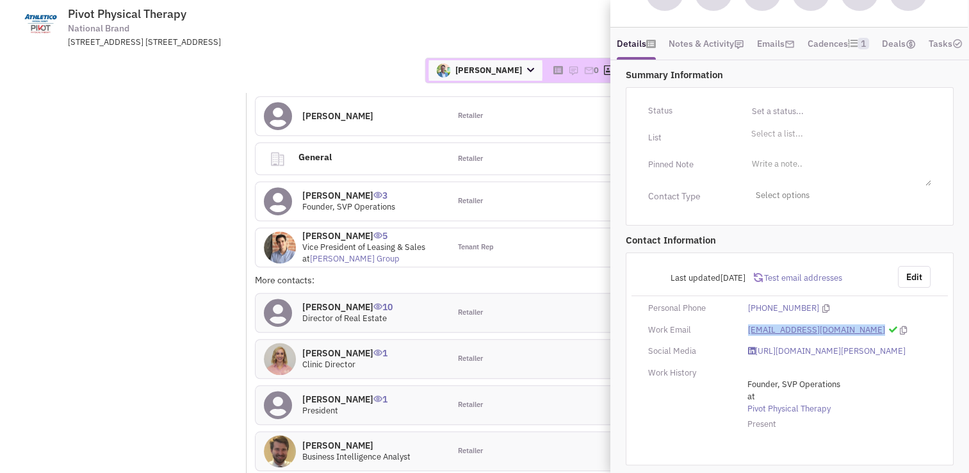
drag, startPoint x: 883, startPoint y: 323, endPoint x: 748, endPoint y: 324, distance: 134.6
click at [748, 324] on div "tyoviene@pivotphysicaltherapy.com" at bounding box center [840, 330] width 200 height 12
copy link "tyoviene@pivotphysicaltherapy.com"
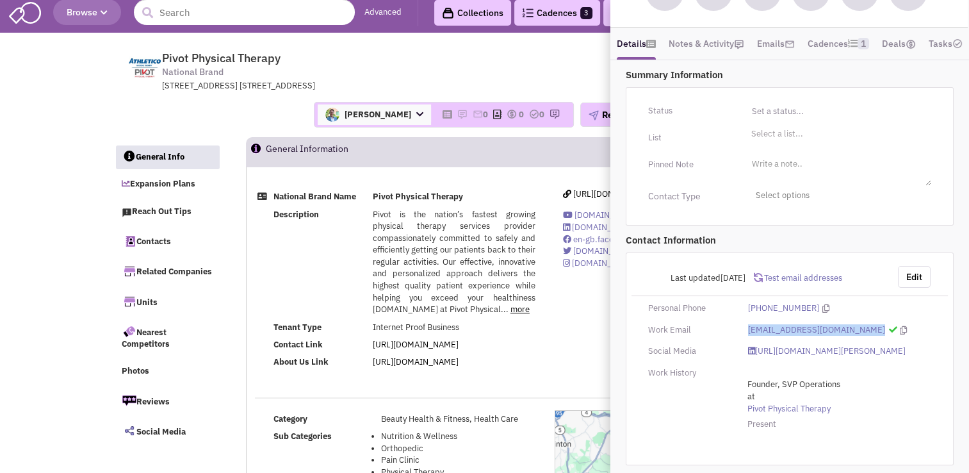
scroll to position [0, 0]
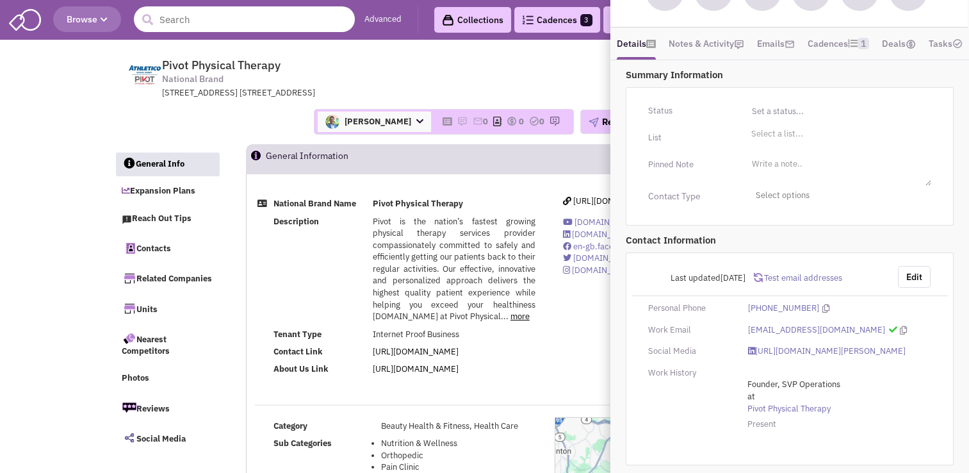
click at [194, 17] on input "text" at bounding box center [244, 19] width 221 height 26
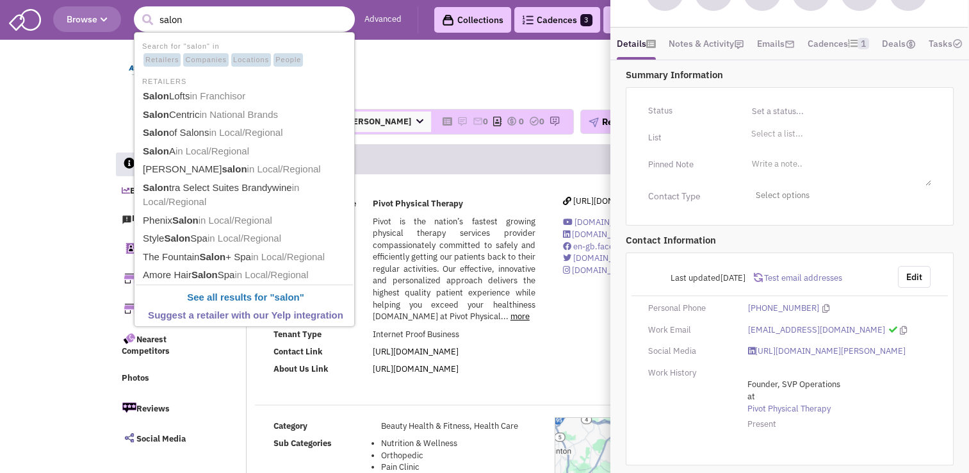
type input "salon"
click at [138, 10] on button "submit" at bounding box center [147, 19] width 19 height 19
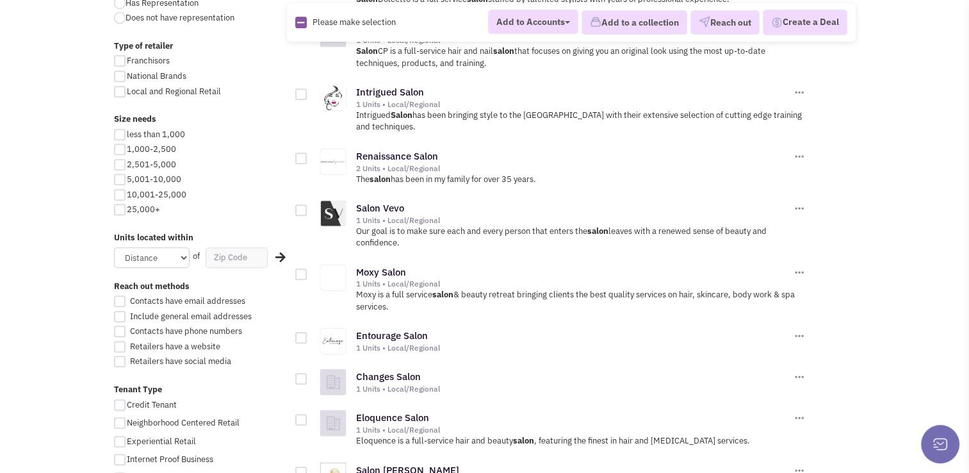
scroll to position [543, 0]
click at [238, 253] on input "text" at bounding box center [237, 257] width 62 height 21
type input "21501"
click button "×" at bounding box center [0, 0] width 0 height 0
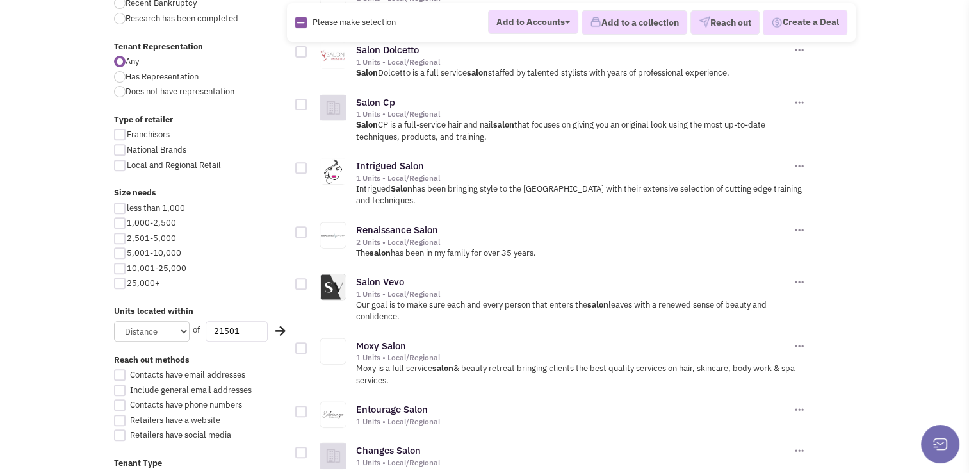
scroll to position [469, 0]
click at [185, 327] on div "of" at bounding box center [193, 330] width 17 height 12
click at [176, 332] on select "Distance 1 Mile 5 Miles 10 Miles 20 Miles 50 Miles" at bounding box center [152, 331] width 76 height 21
select select "20"
click at [114, 321] on select "Distance 1 Mile 5 Miles 10 Miles 20 Miles 50 Miles" at bounding box center [152, 331] width 76 height 21
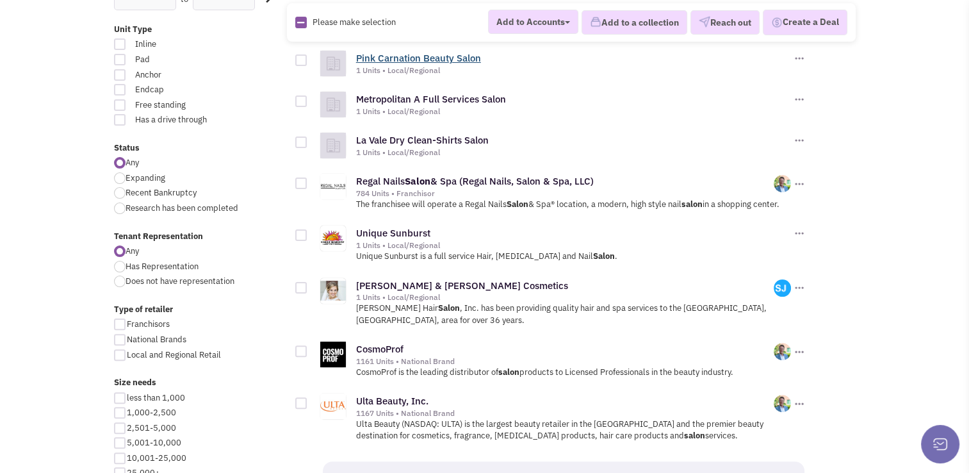
scroll to position [336, 0]
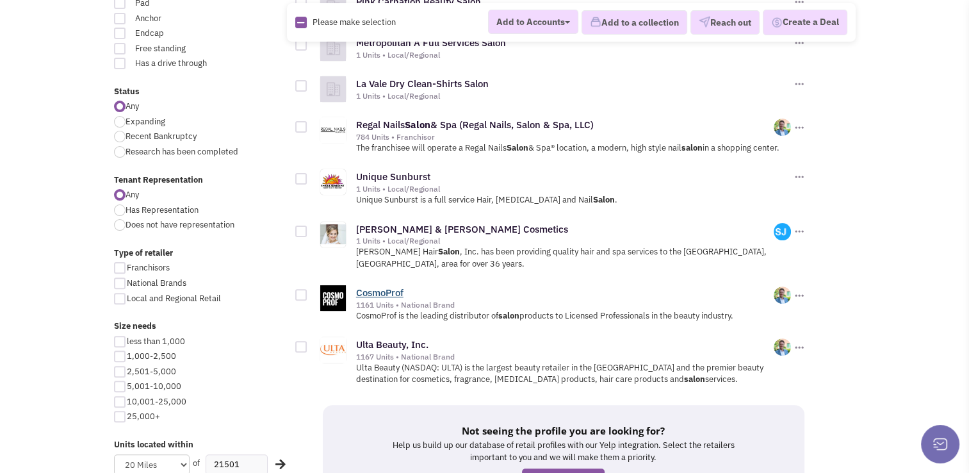
click at [377, 290] on link "CosmoProf" at bounding box center [379, 292] width 47 height 12
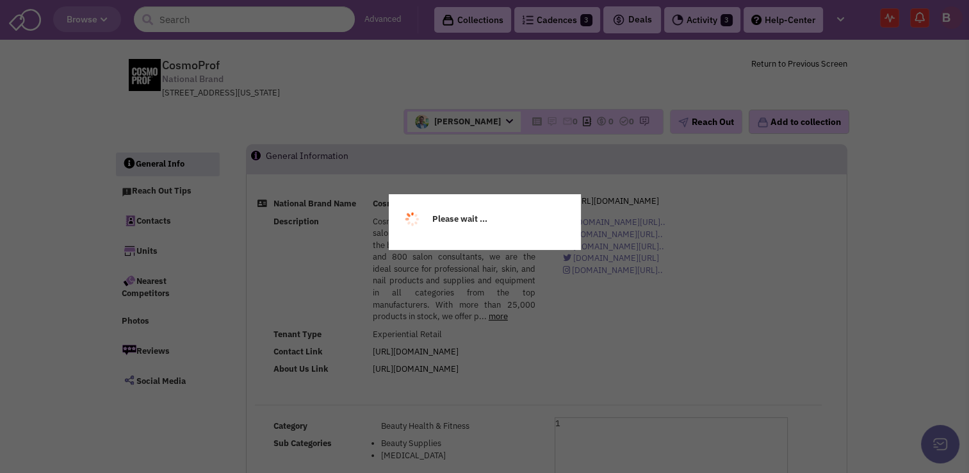
select select
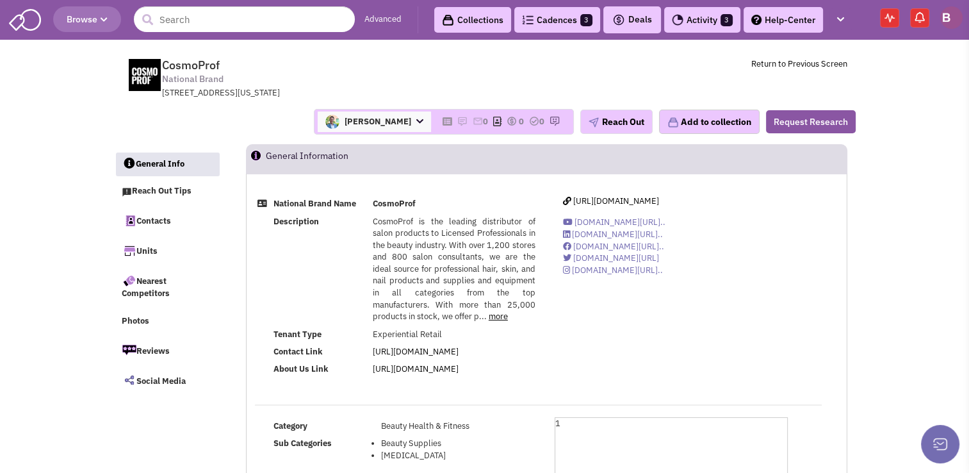
select select
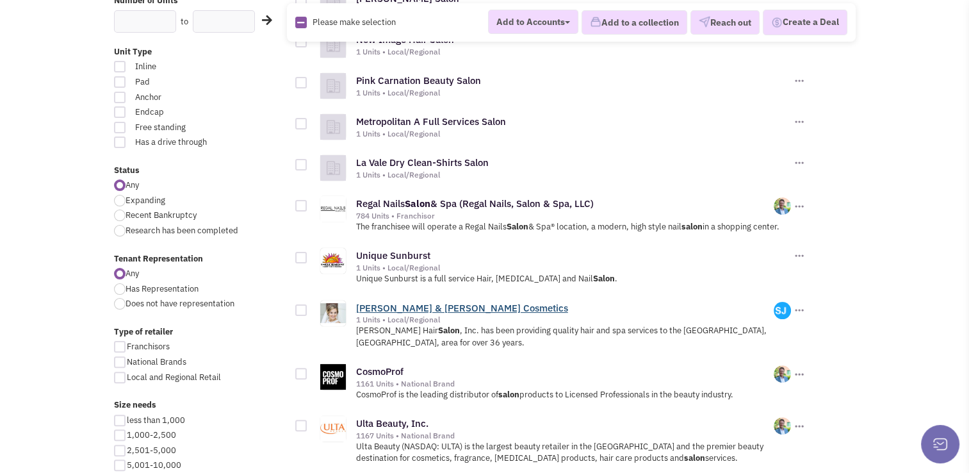
scroll to position [254, 0]
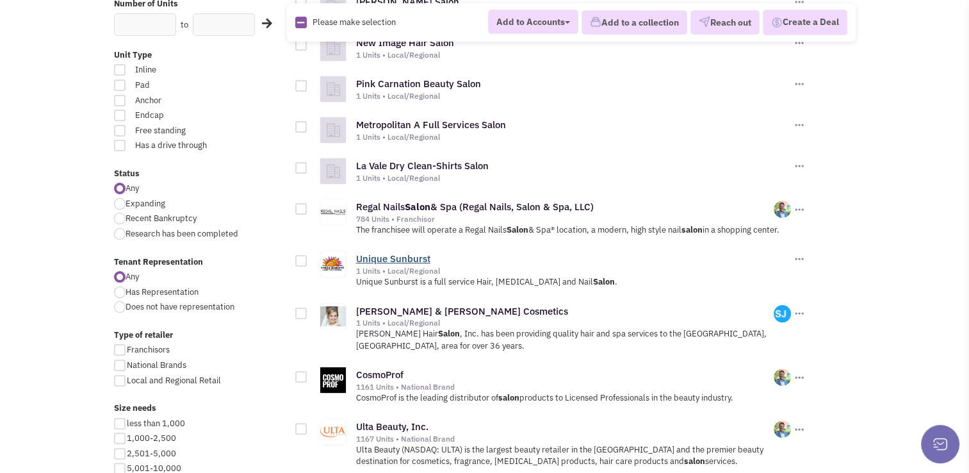
click at [393, 258] on link "Unique Sunburst" at bounding box center [393, 258] width 74 height 12
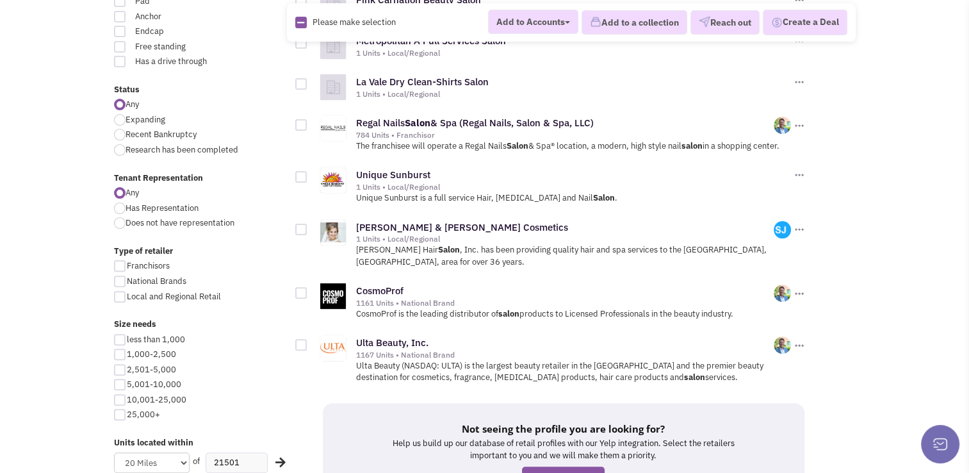
scroll to position [324, 0]
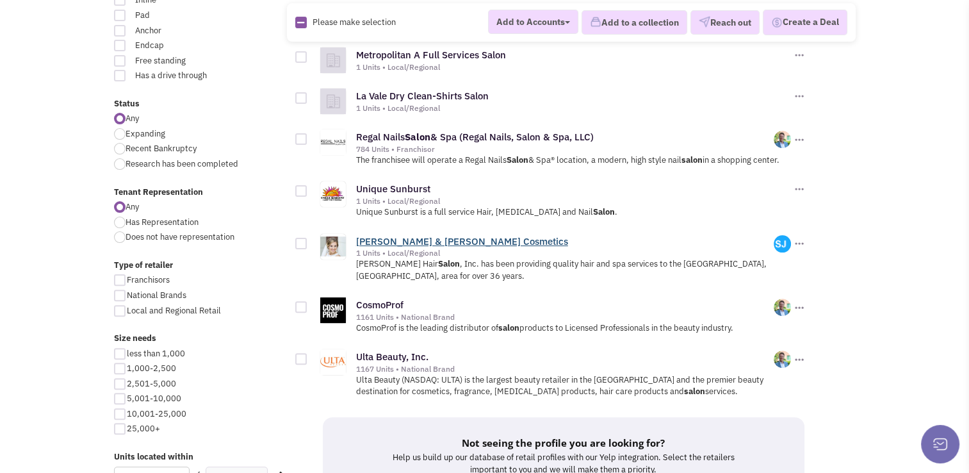
click at [487, 238] on link "[PERSON_NAME] & [PERSON_NAME] Cosmetics" at bounding box center [462, 241] width 212 height 12
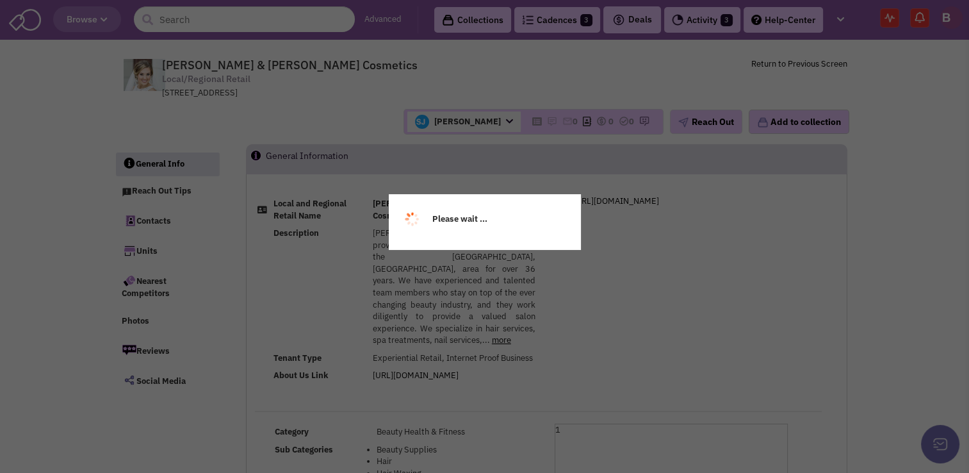
select select
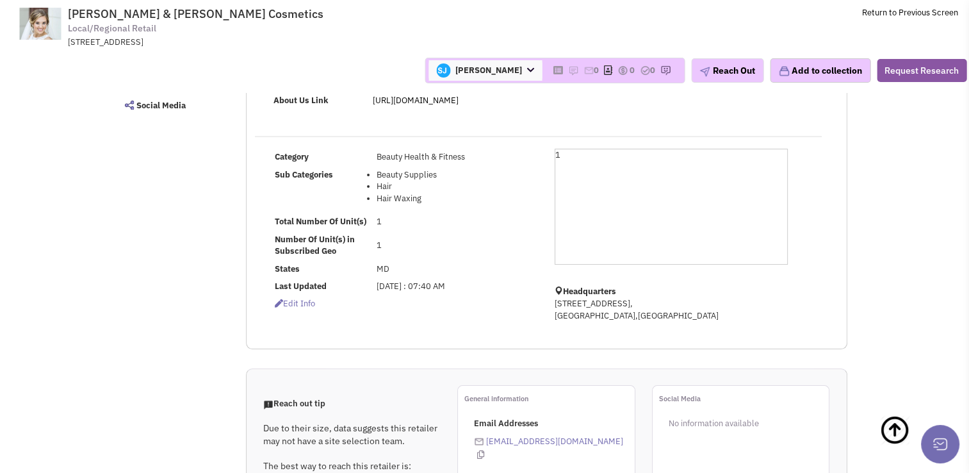
scroll to position [286, 0]
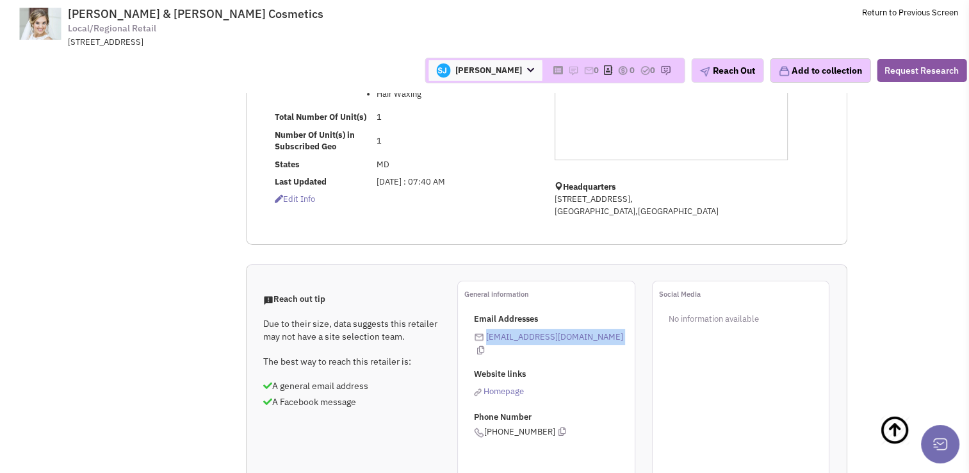
drag, startPoint x: 587, startPoint y: 324, endPoint x: 485, endPoint y: 322, distance: 101.9
click at [485, 322] on div "Email Addresses tarrahdawn58@gmail.com Website links Homepage Phone Number (301…" at bounding box center [554, 375] width 161 height 125
copy div "tarrahdawn58@gmail.com"
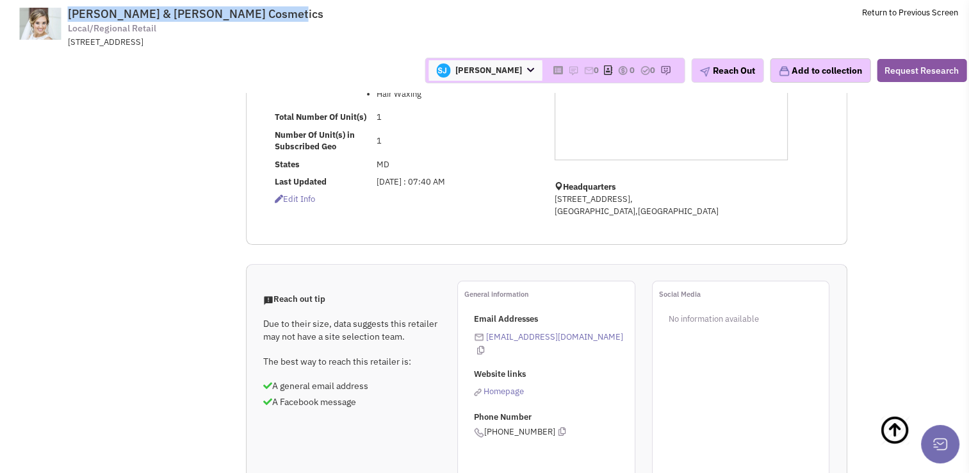
drag, startPoint x: 278, startPoint y: 16, endPoint x: 69, endPoint y: 9, distance: 209.0
click at [69, 9] on span "Tarrah Dawn & Merle Norman Cosmetics" at bounding box center [196, 13] width 256 height 15
copy span "Tarrah Dawn & Merle Norman Cosmetics"
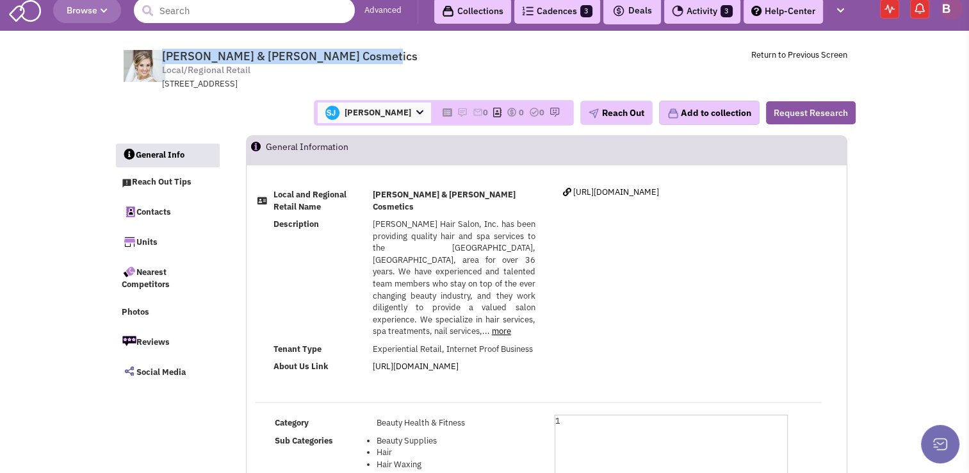
scroll to position [0, 0]
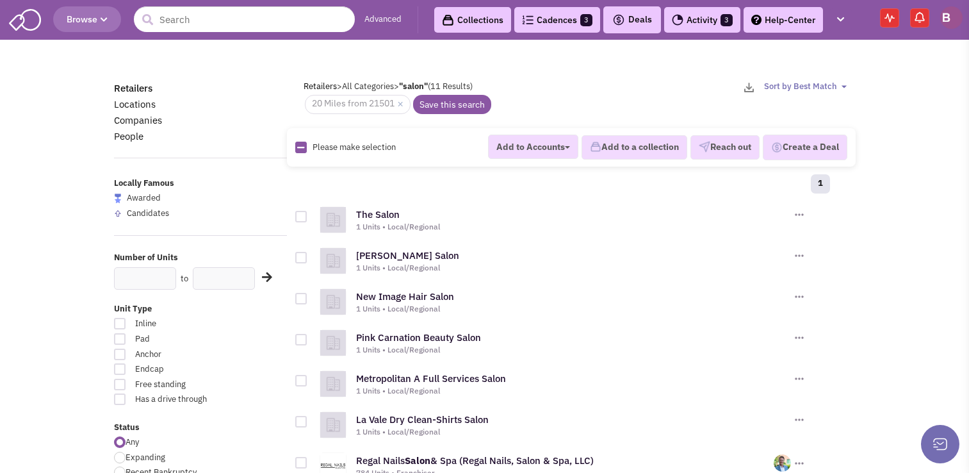
scroll to position [324, 0]
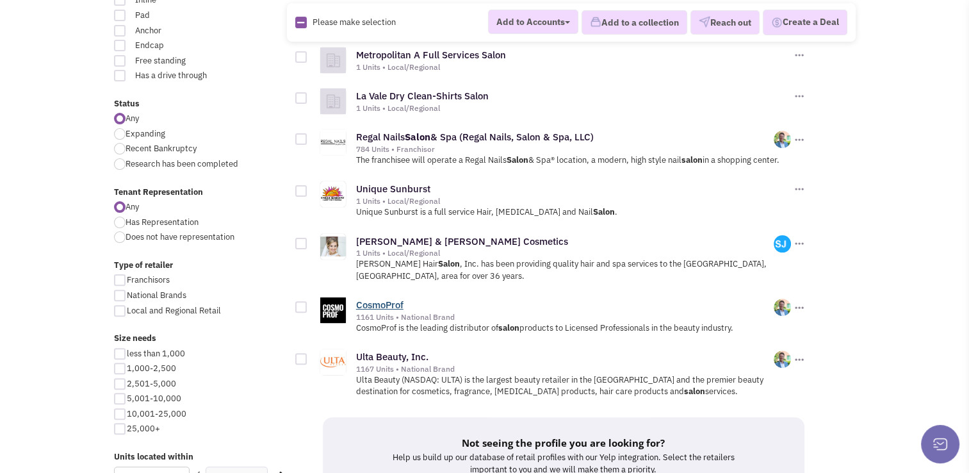
click at [385, 305] on link "CosmoProf" at bounding box center [379, 305] width 47 height 12
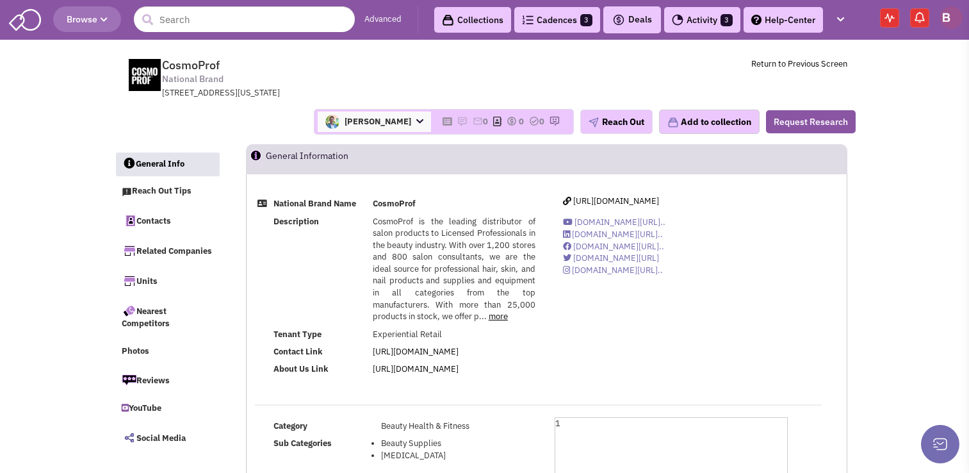
select select
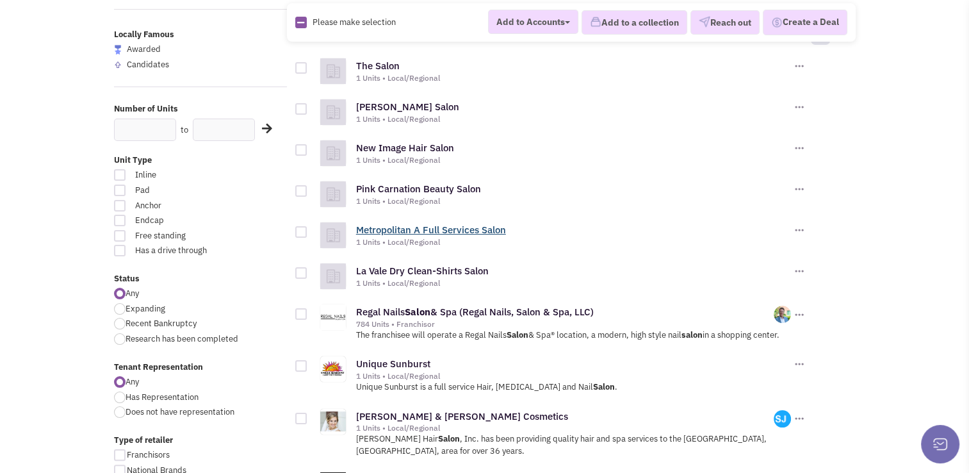
scroll to position [164, 0]
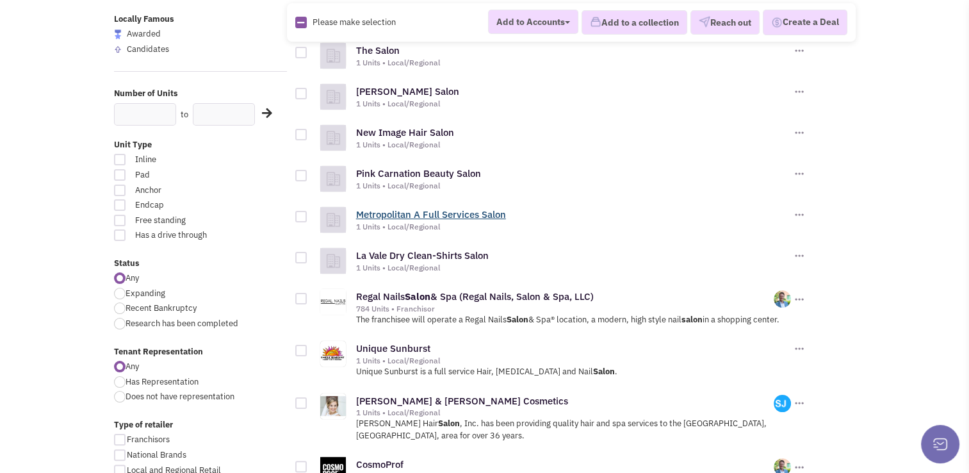
click at [427, 211] on link "Metropolitan A Full Services Salon" at bounding box center [431, 214] width 150 height 12
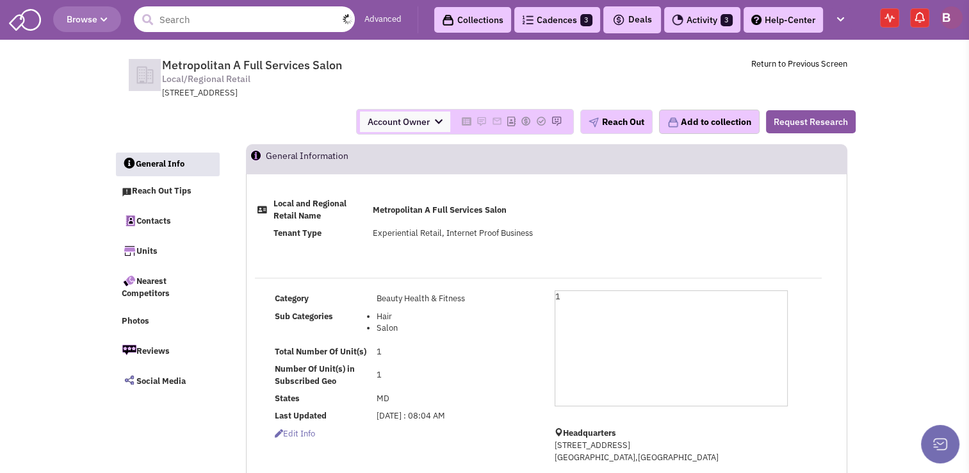
click at [208, 26] on input "text" at bounding box center [244, 19] width 221 height 26
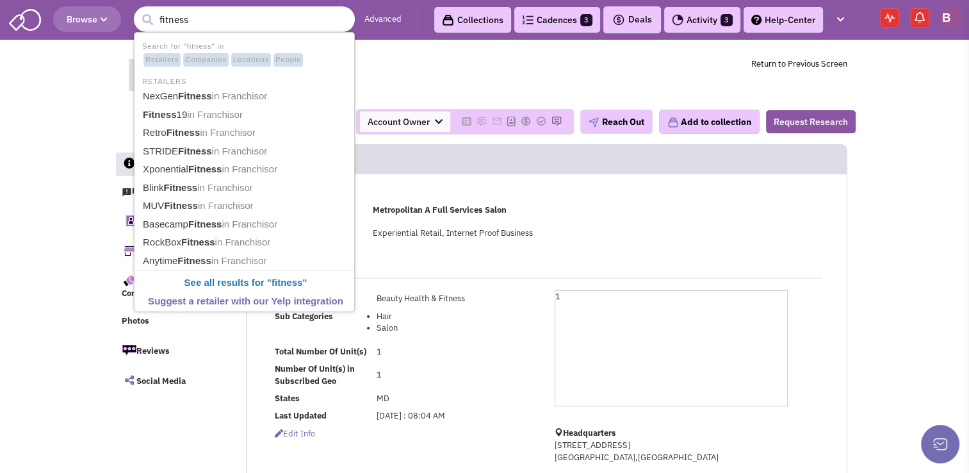
type input "fitness"
click at [138, 10] on button "submit" at bounding box center [147, 19] width 19 height 19
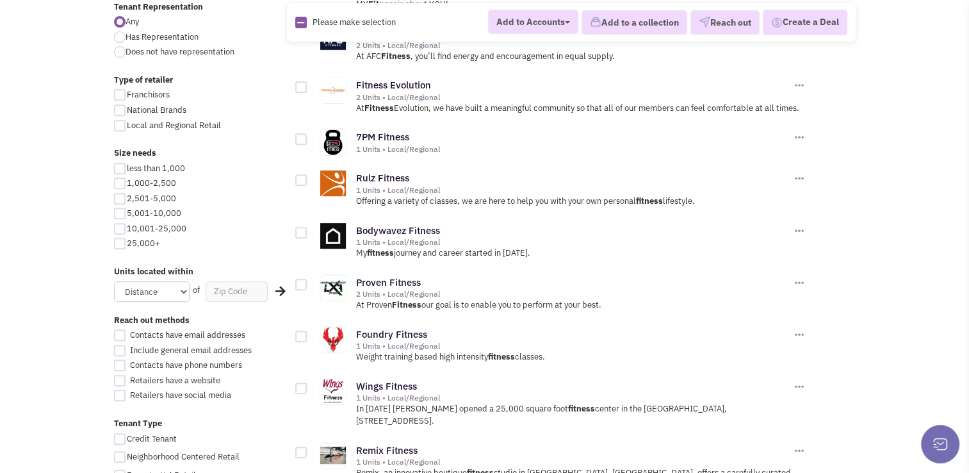
scroll to position [510, 0]
click at [163, 291] on select "Distance 1 Mile 5 Miles 10 Miles 20 Miles 50 Miles" at bounding box center [152, 290] width 76 height 21
select select "20"
click at [114, 280] on select "Distance 1 Mile 5 Miles 10 Miles 20 Miles 50 Miles" at bounding box center [152, 290] width 76 height 21
click at [242, 288] on input "text" at bounding box center [237, 290] width 62 height 21
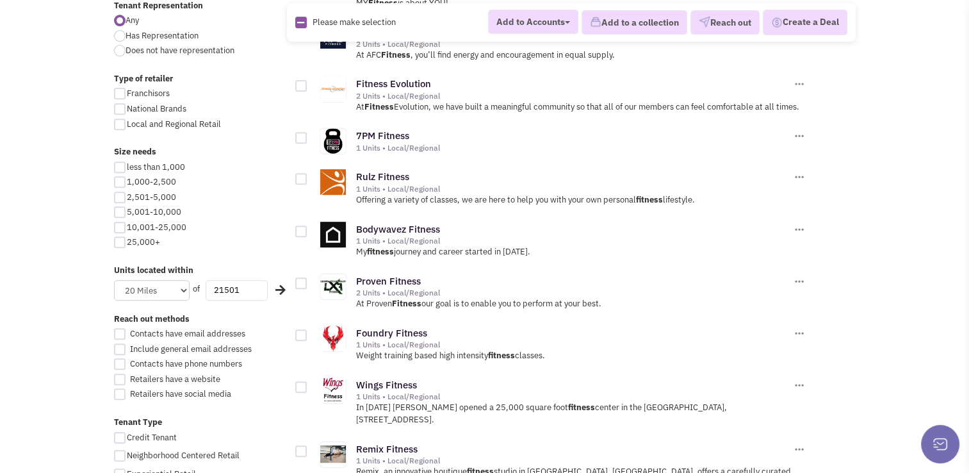
type input "21501"
click button "×" at bounding box center [0, 0] width 0 height 0
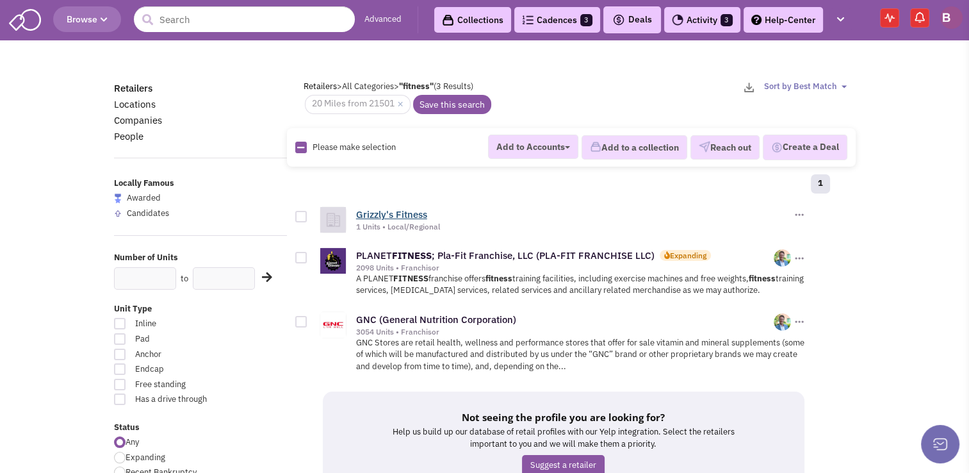
click at [397, 208] on link "Grizzly's Fitness" at bounding box center [391, 214] width 71 height 12
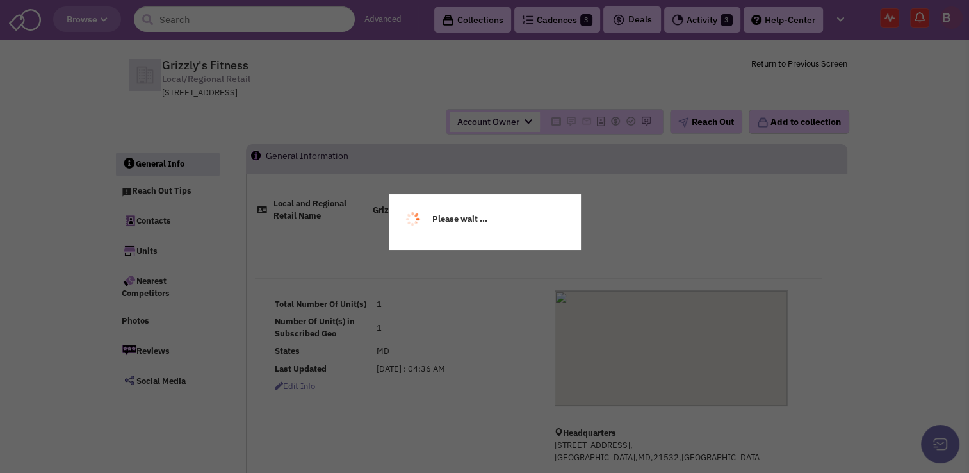
select select
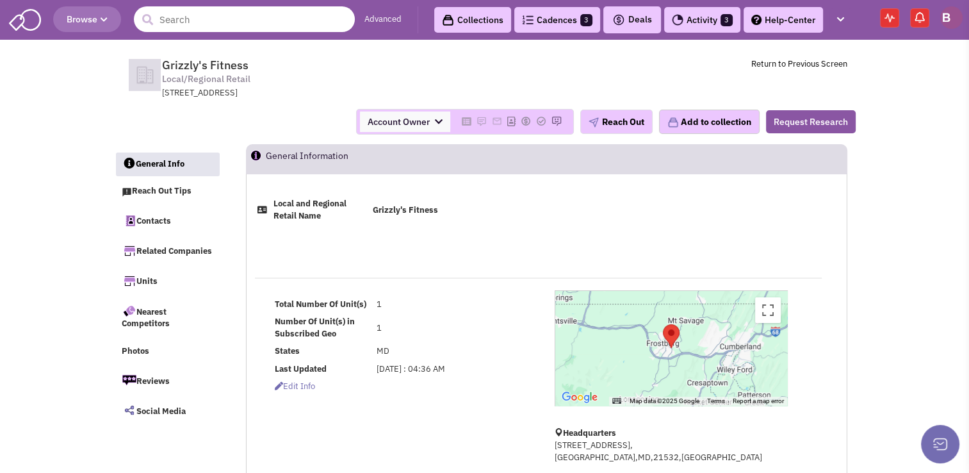
click at [176, 21] on input "text" at bounding box center [244, 19] width 221 height 26
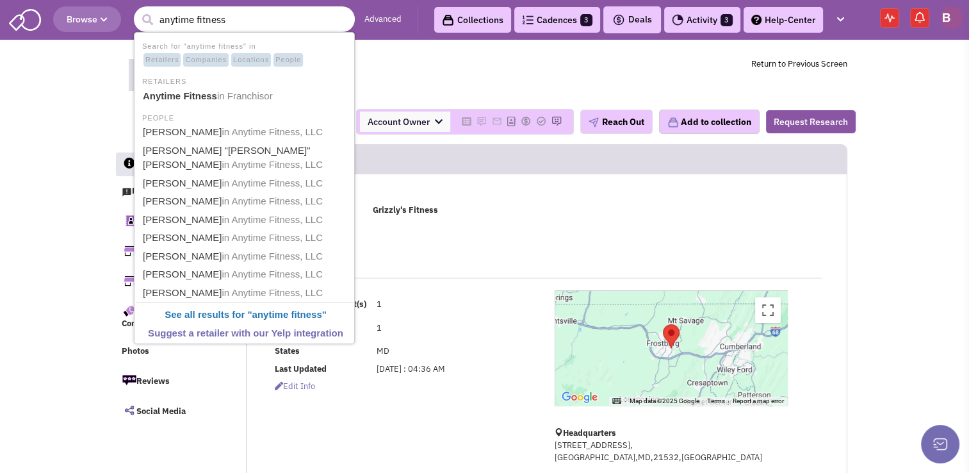
type input "anytime fitness"
click at [138, 10] on button "submit" at bounding box center [147, 19] width 19 height 19
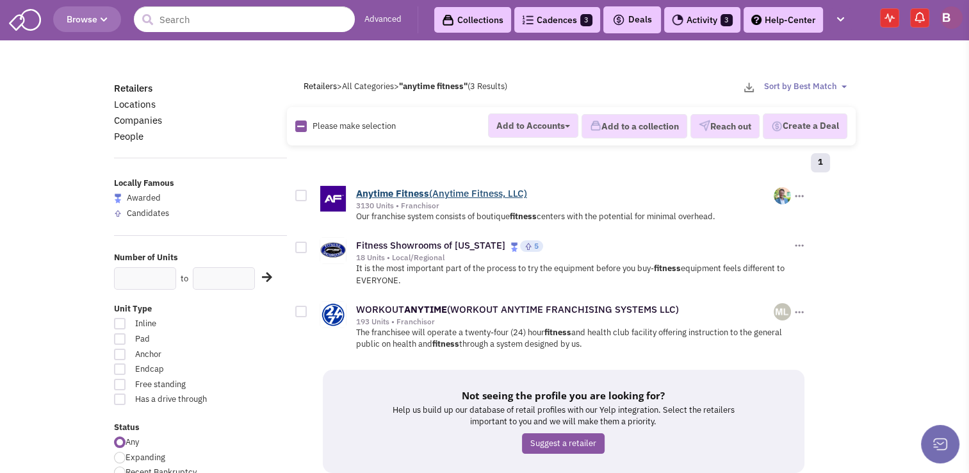
click at [397, 191] on b "Fitness" at bounding box center [412, 193] width 33 height 12
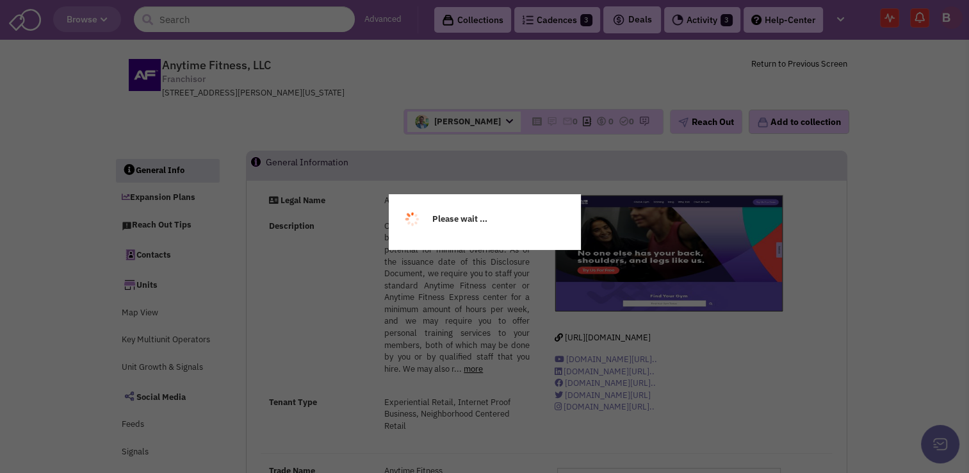
select select
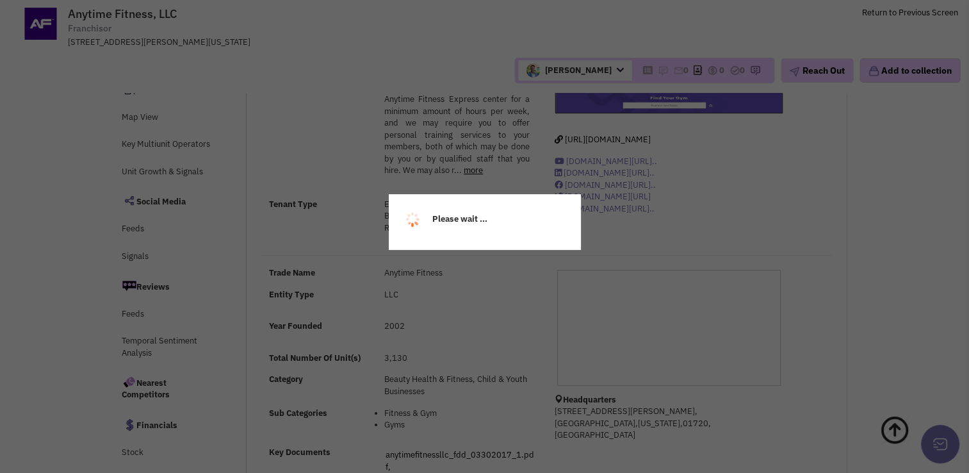
select select
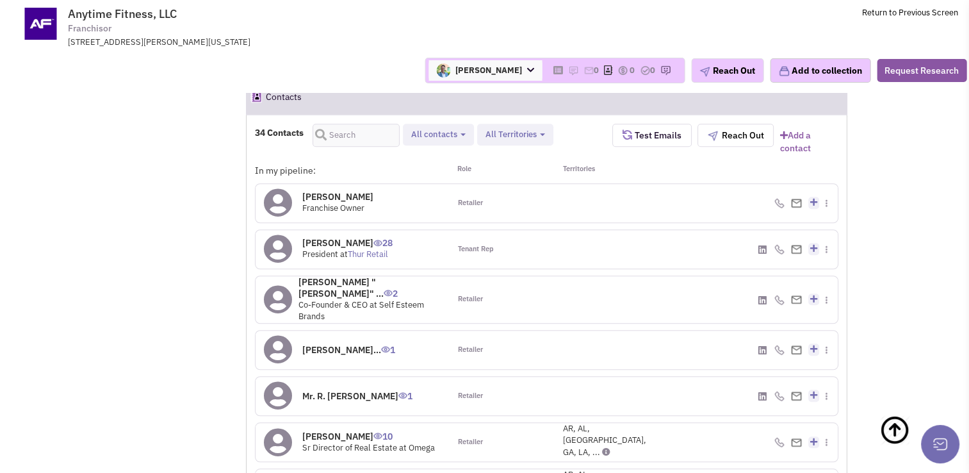
scroll to position [971, 0]
click at [323, 193] on h4 "Emily Goodling 0" at bounding box center [337, 199] width 71 height 12
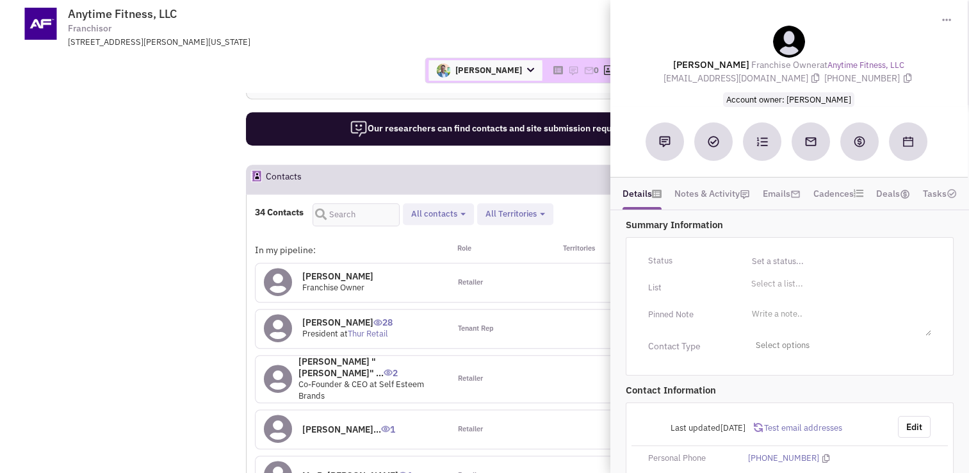
scroll to position [893, 0]
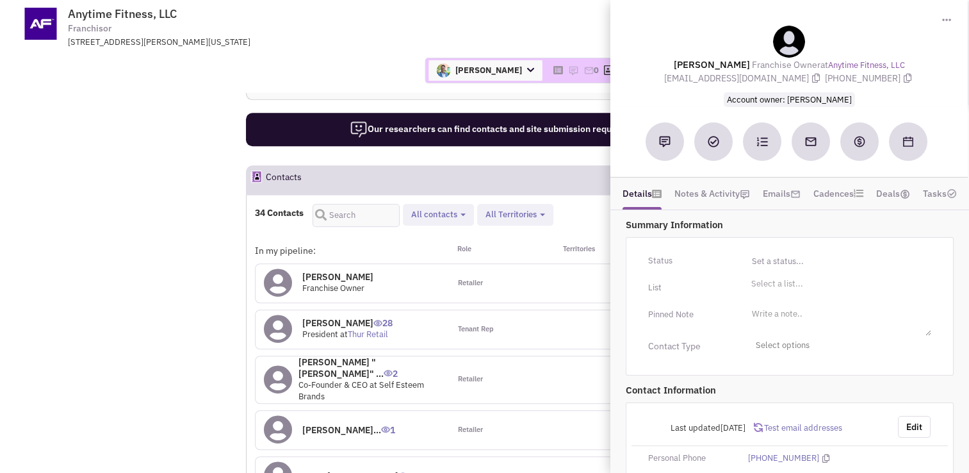
click at [320, 61] on div "Gregory Jones Account Owner Bakari White Brett Michaels Brett Davidoff Colin Ho…" at bounding box center [484, 71] width 981 height 26
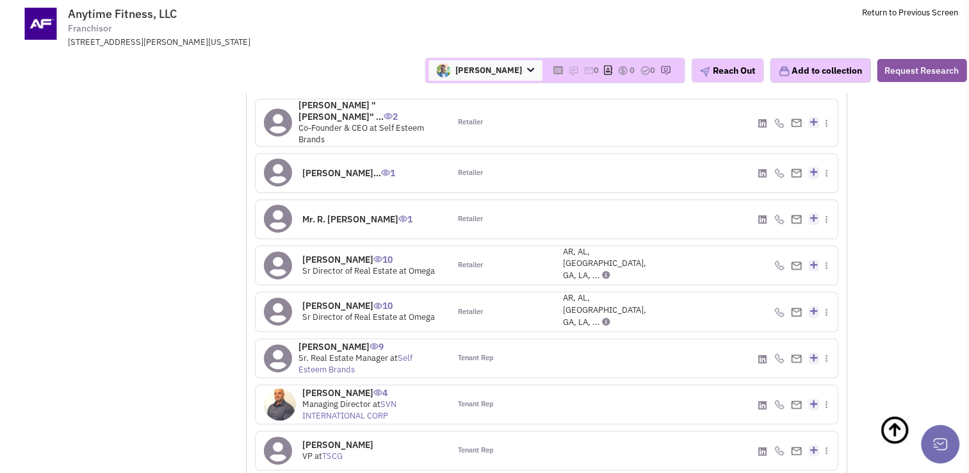
scroll to position [1151, 0]
